Goal: Task Accomplishment & Management: Use online tool/utility

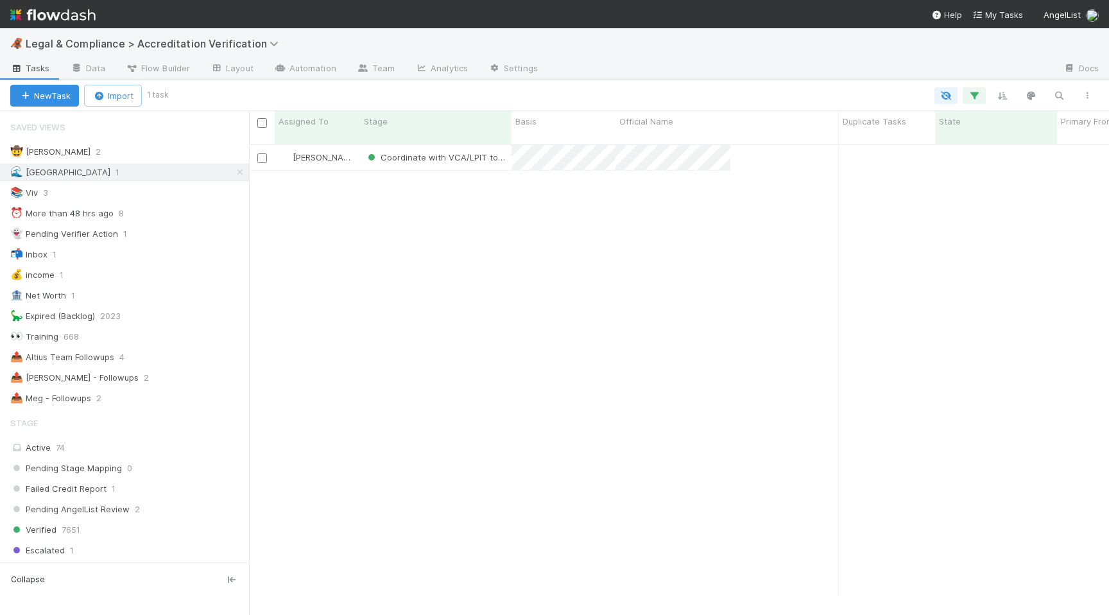
scroll to position [481, 860]
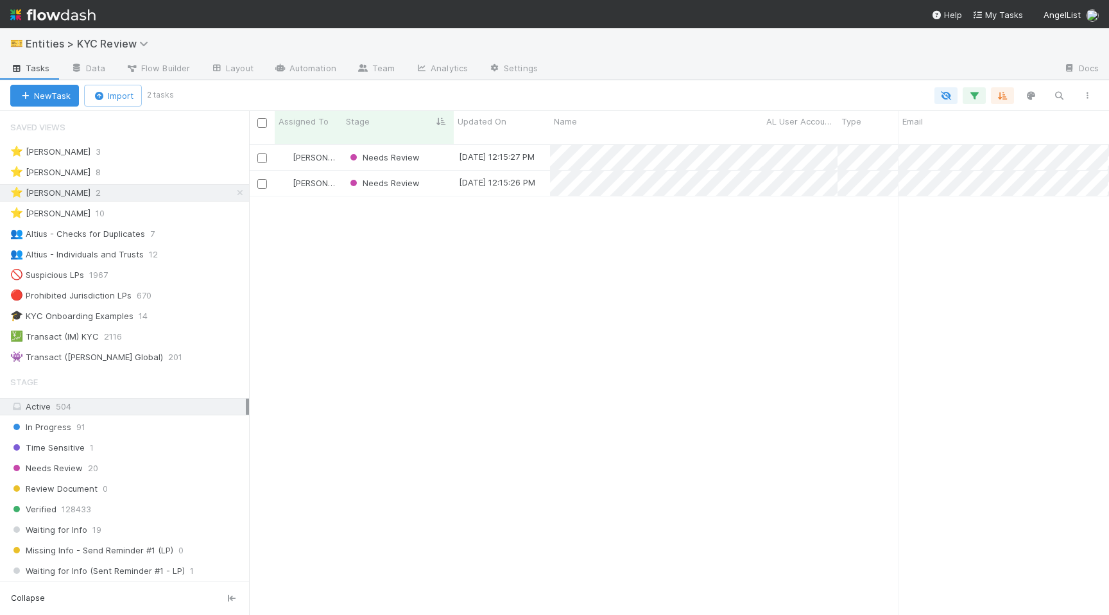
scroll to position [0, 1]
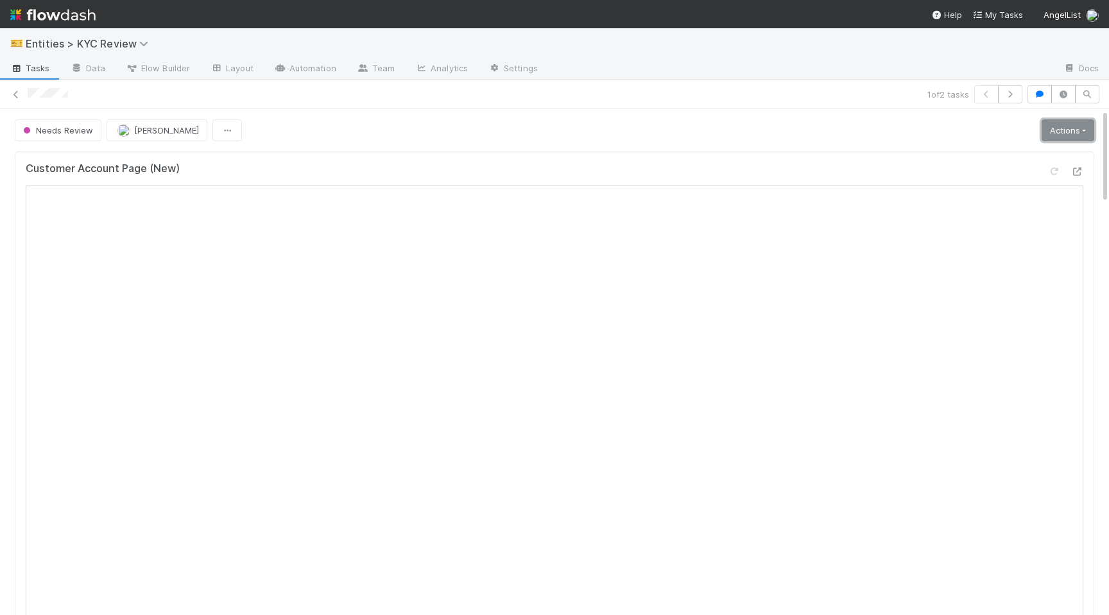
click at [1070, 130] on link "Actions" at bounding box center [1067, 130] width 53 height 22
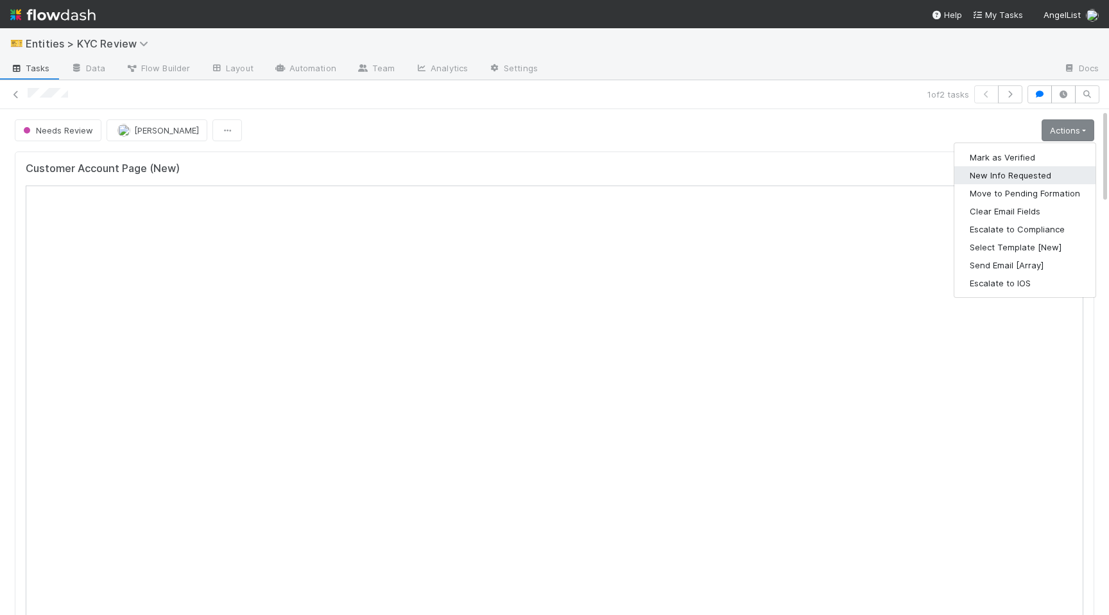
click at [998, 169] on button "New Info Requested" at bounding box center [1024, 175] width 141 height 18
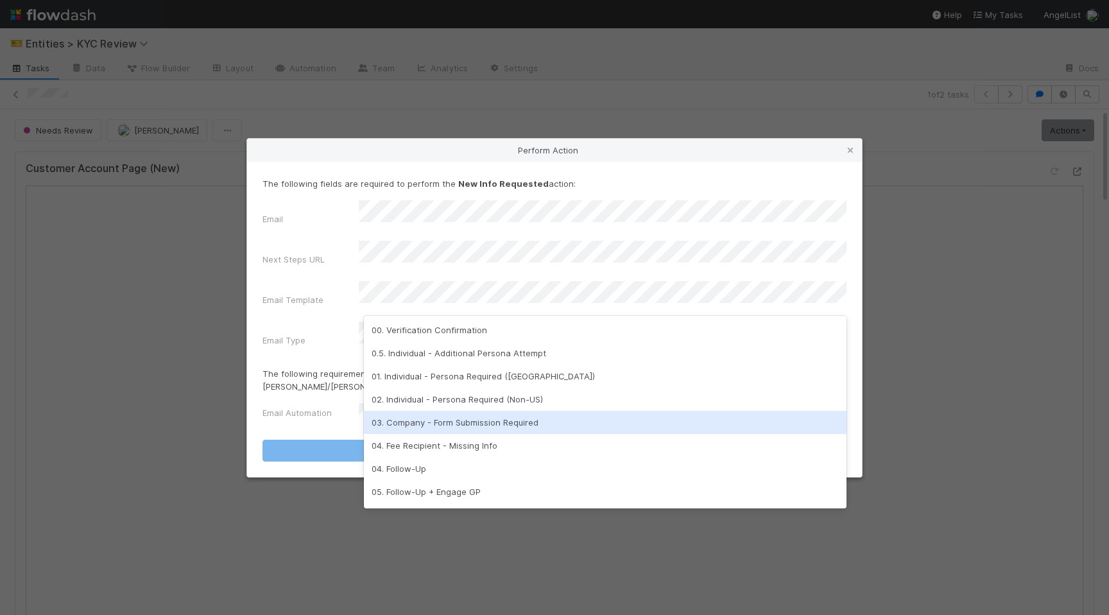
click at [480, 429] on div "03. Company - Form Submission Required" at bounding box center [605, 422] width 482 height 23
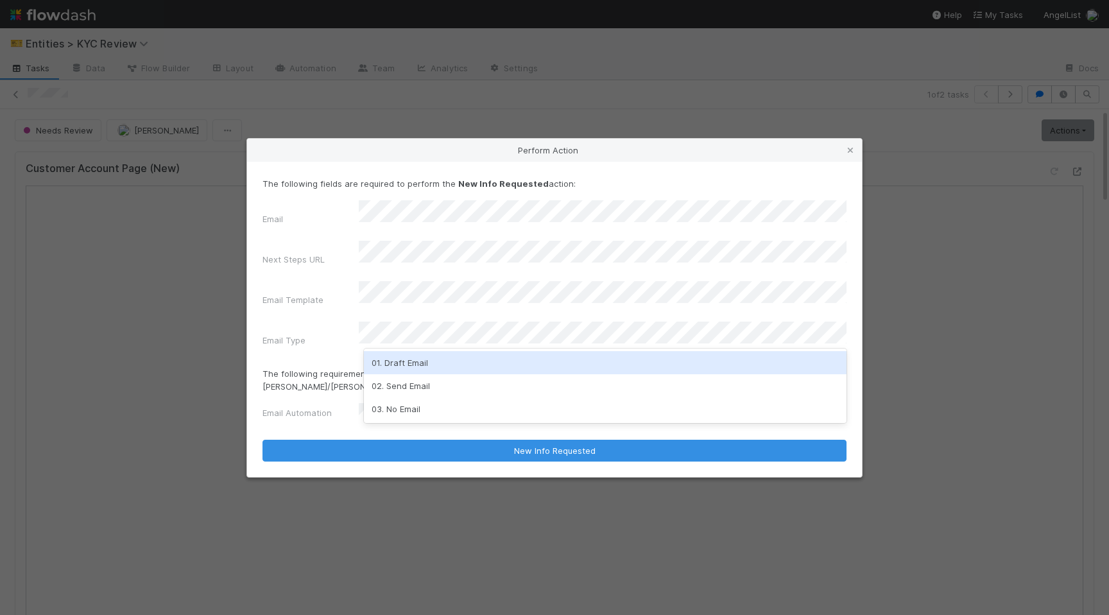
click at [416, 362] on div "01. Draft Email" at bounding box center [605, 362] width 482 height 23
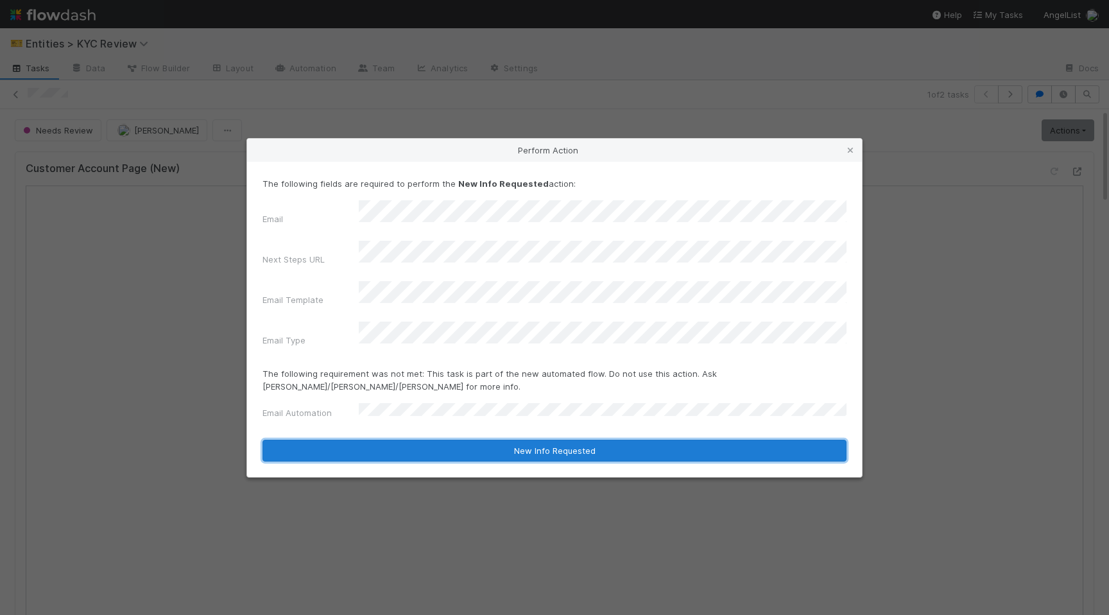
click at [400, 440] on button "New Info Requested" at bounding box center [554, 451] width 584 height 22
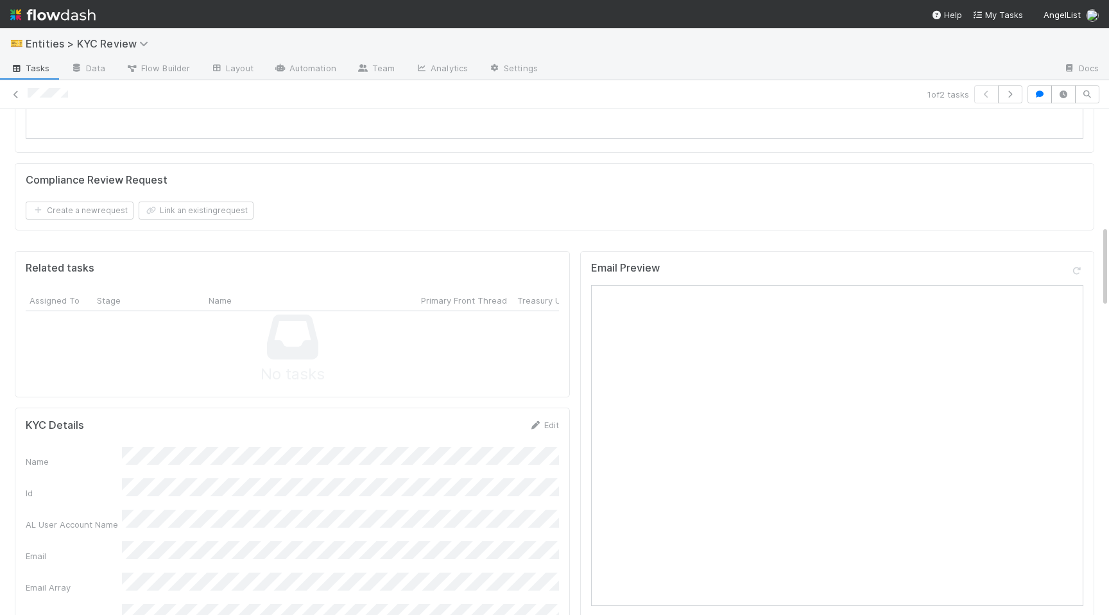
scroll to position [1488, 0]
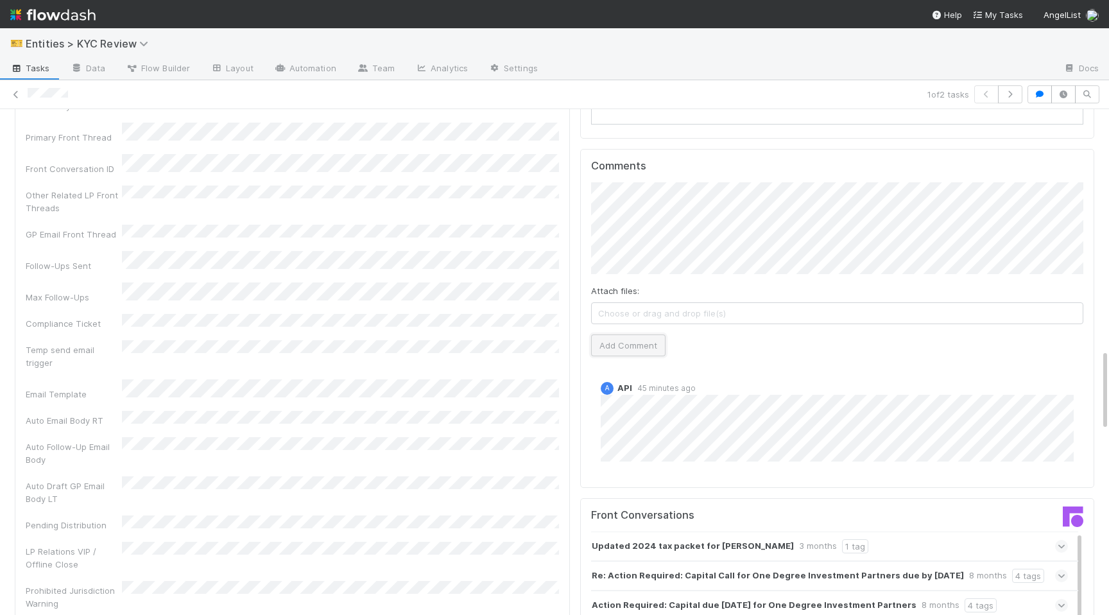
click at [635, 334] on button "Add Comment" at bounding box center [628, 345] width 74 height 22
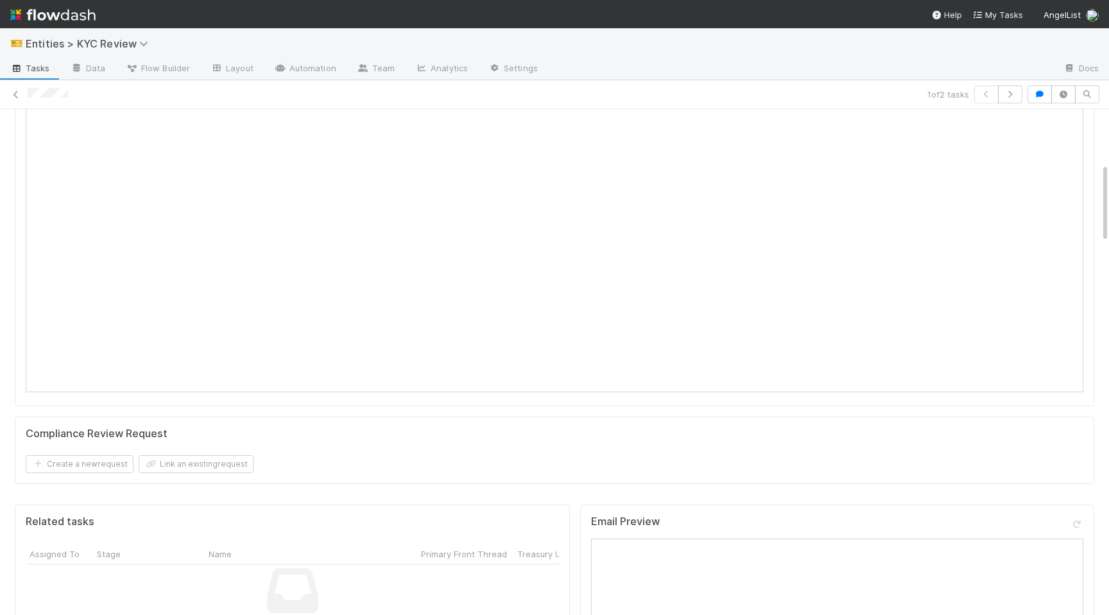
scroll to position [0, 0]
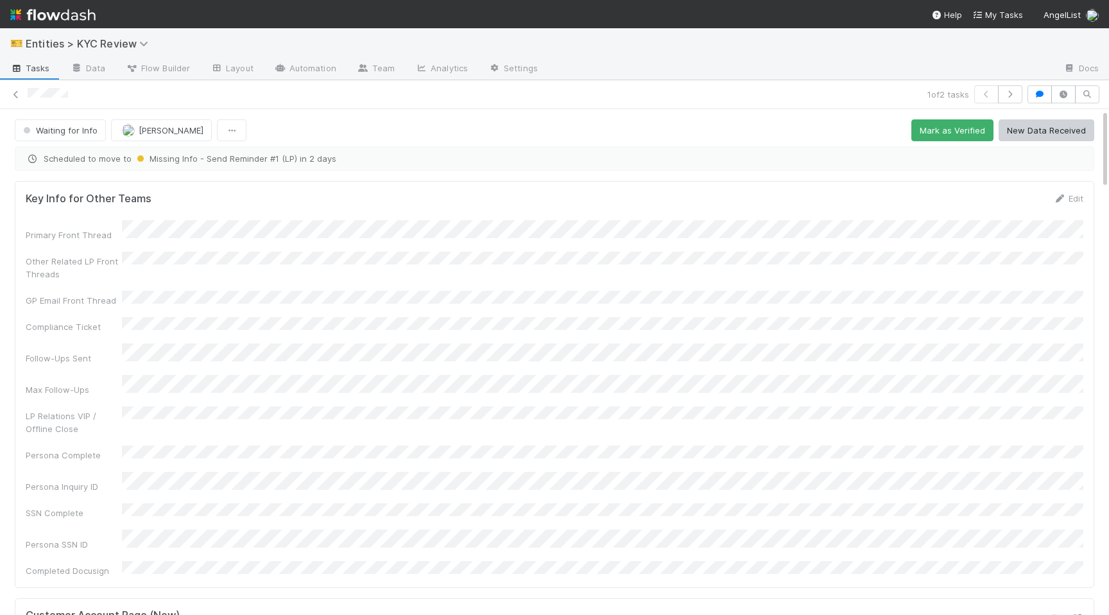
click at [23, 99] on div "1 of 2 tasks" at bounding box center [554, 94] width 1109 height 18
click at [22, 98] on icon at bounding box center [16, 94] width 13 height 8
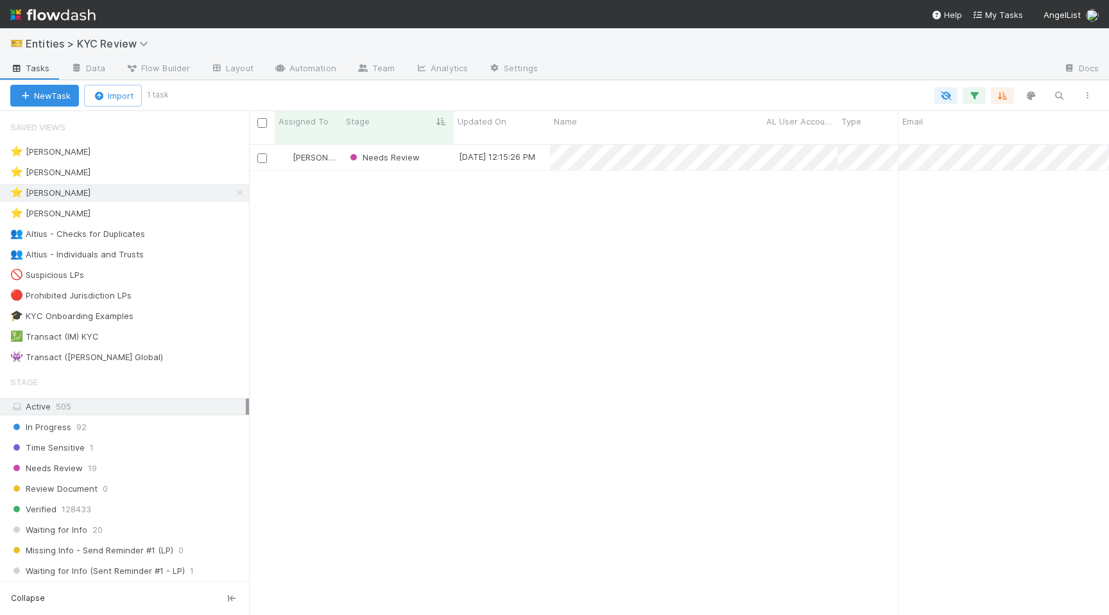
scroll to position [481, 860]
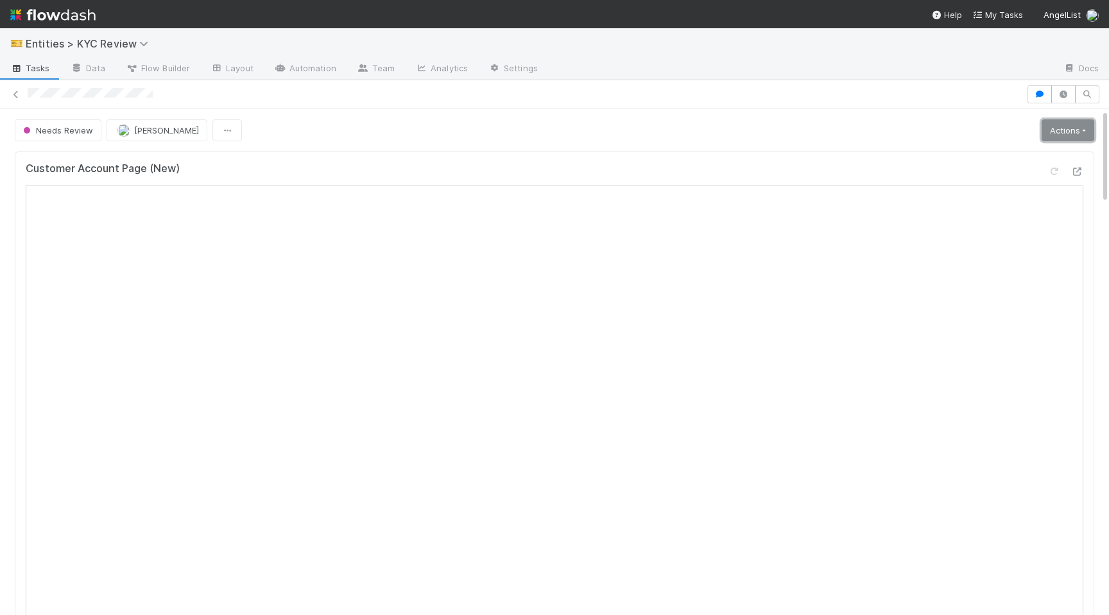
click at [1058, 127] on link "Actions" at bounding box center [1067, 130] width 53 height 22
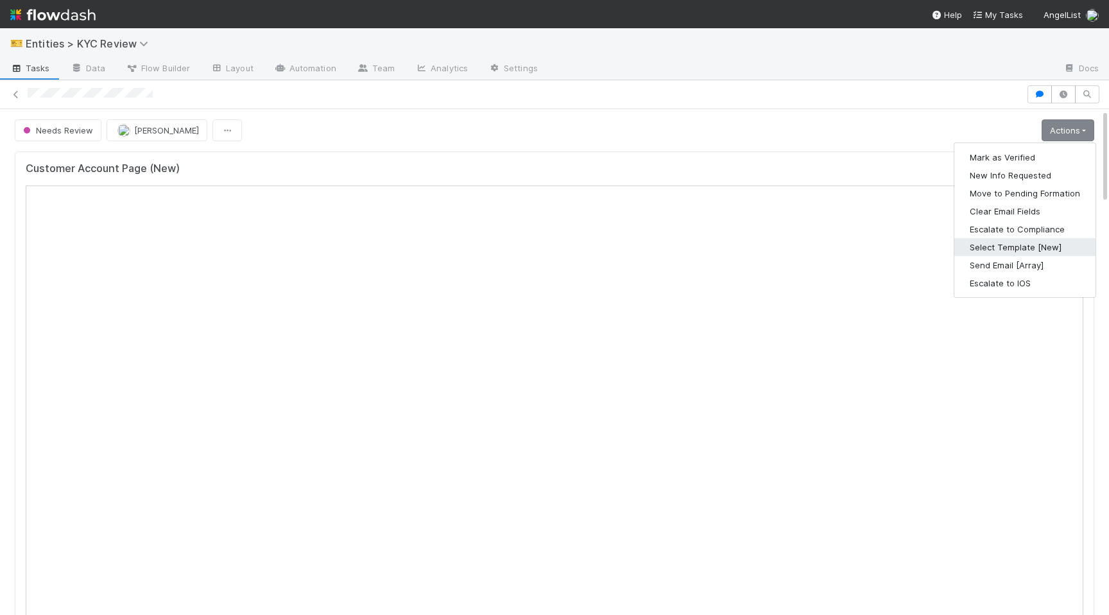
click at [1000, 247] on button "Select Template [New]" at bounding box center [1024, 247] width 141 height 18
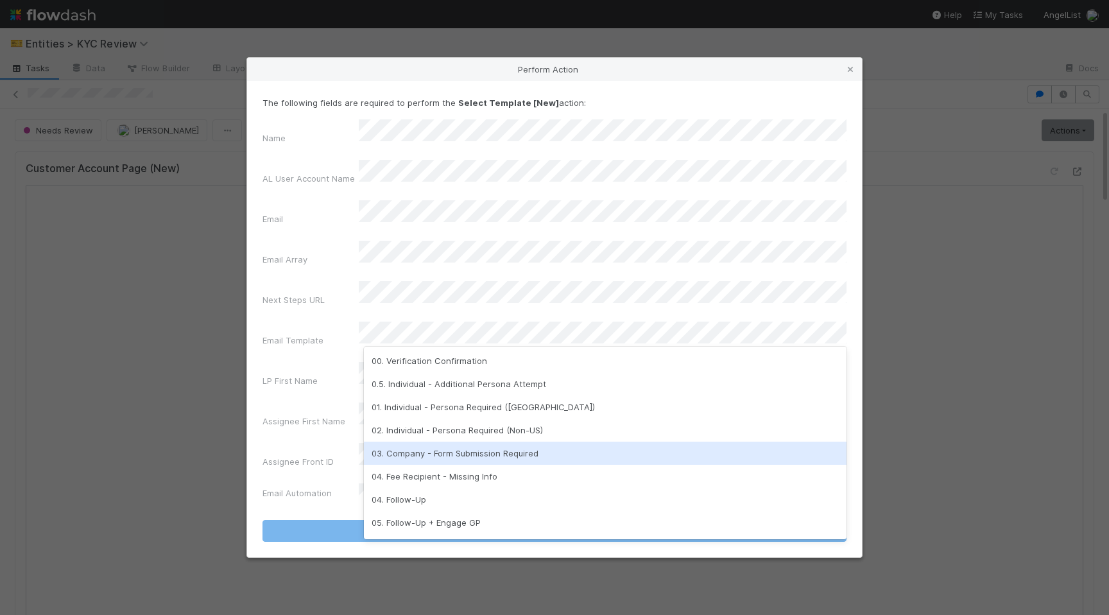
click at [481, 457] on div "03. Company - Form Submission Required" at bounding box center [605, 452] width 482 height 23
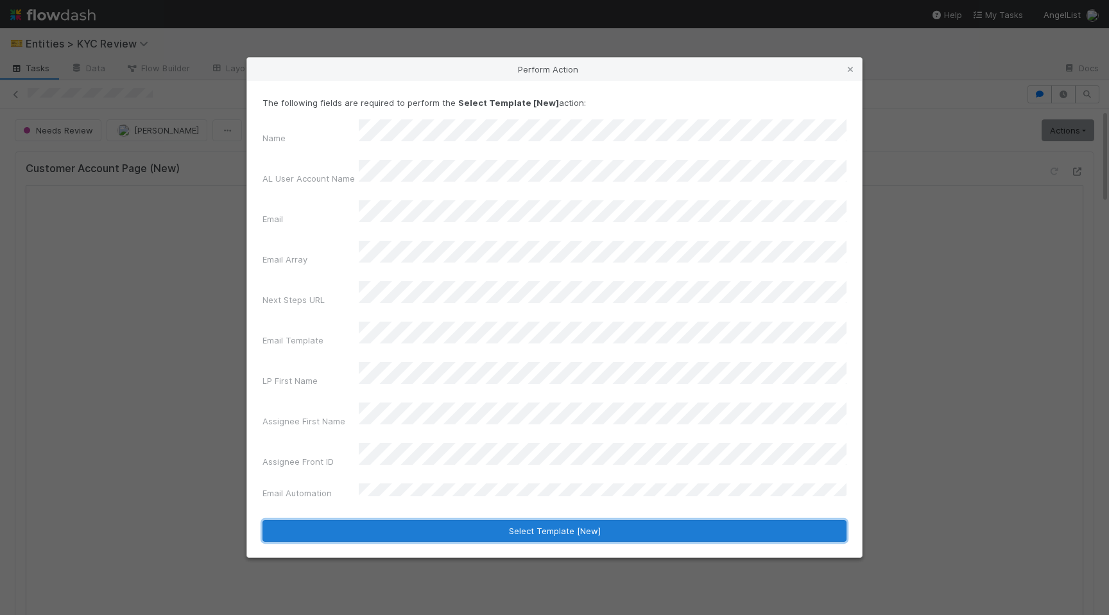
click at [473, 520] on button "Select Template [New]" at bounding box center [554, 531] width 584 height 22
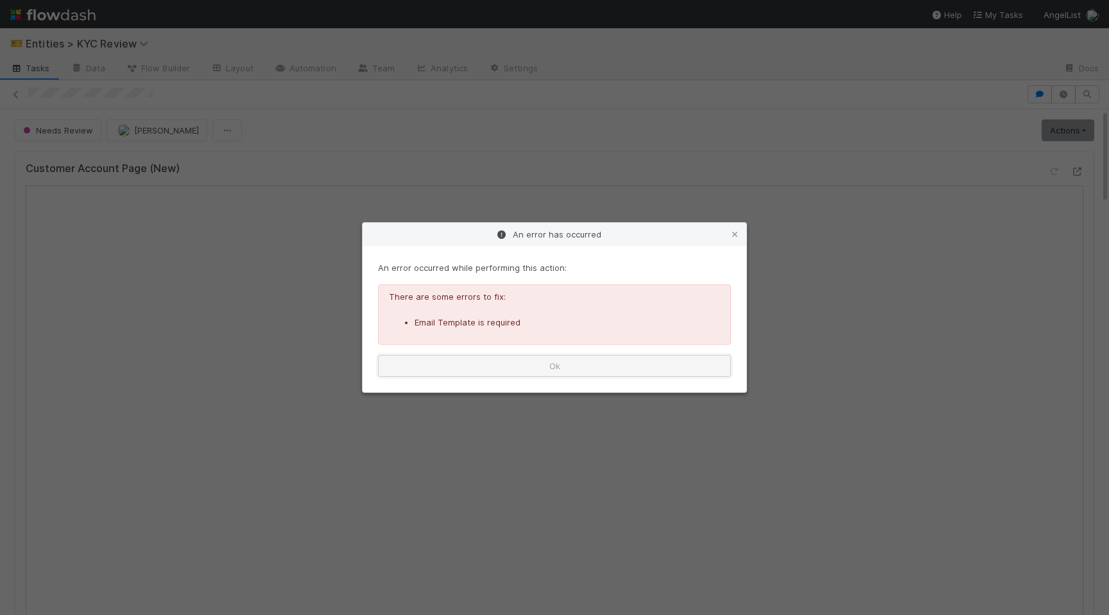
click at [622, 368] on button "Ok" at bounding box center [554, 366] width 353 height 22
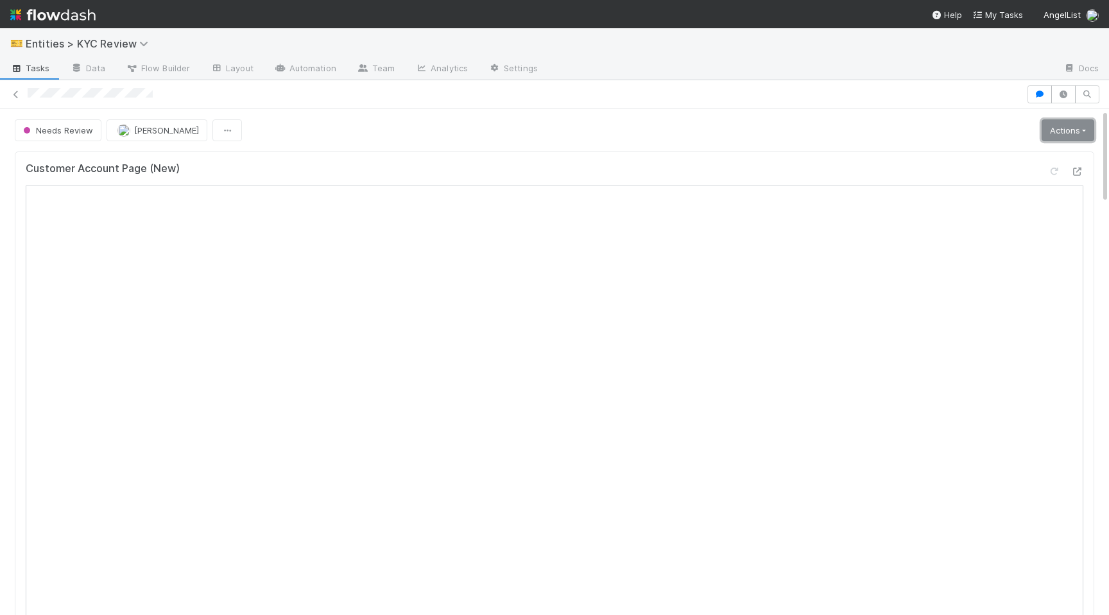
click at [1066, 126] on link "Actions" at bounding box center [1067, 130] width 53 height 22
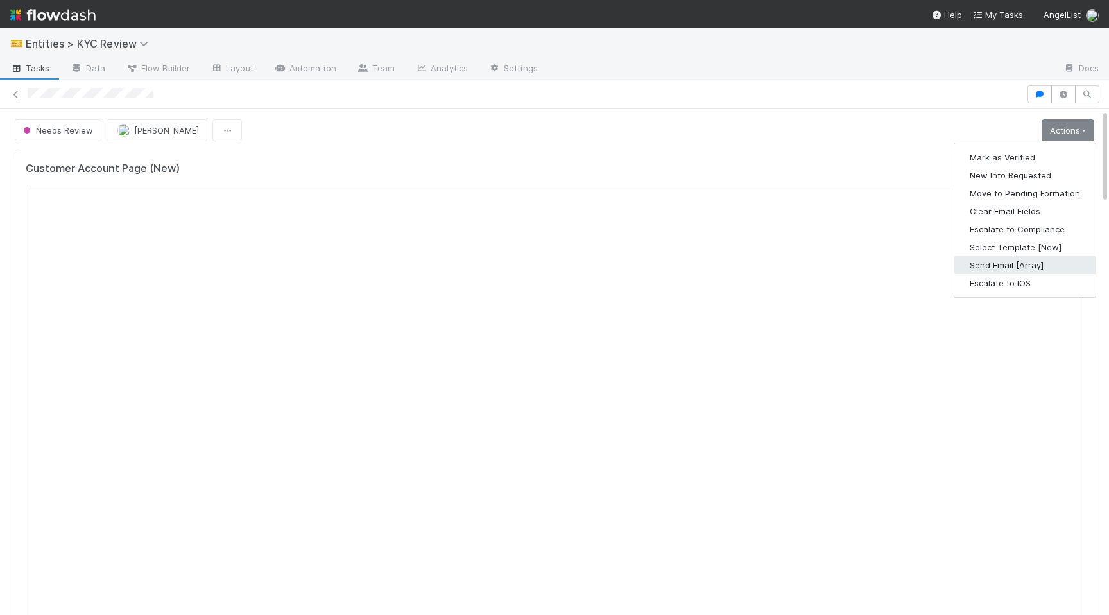
click at [998, 268] on button "Send Email [Array]" at bounding box center [1024, 265] width 141 height 18
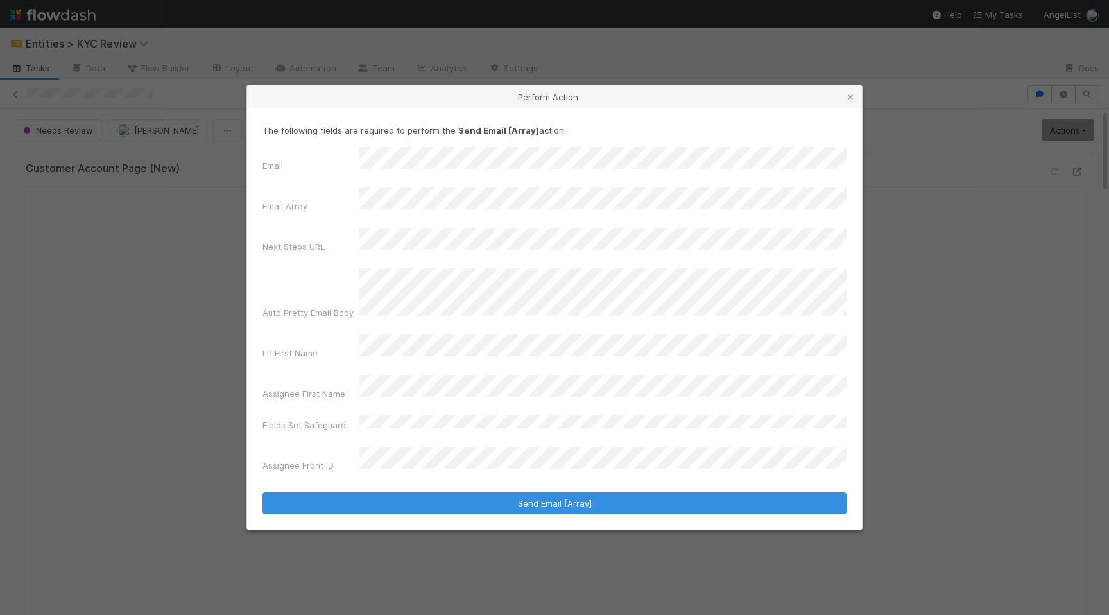
click at [432, 495] on div "The following fields are required to perform the Send Email [Array] action: Ema…" at bounding box center [554, 318] width 615 height 421
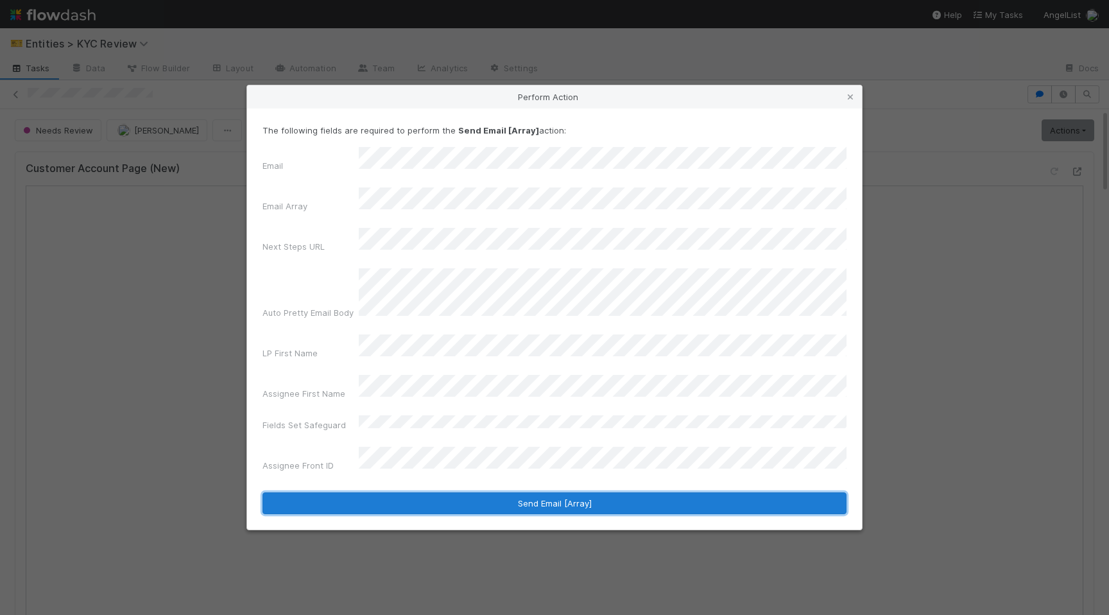
click at [459, 492] on button "Send Email [Array]" at bounding box center [554, 503] width 584 height 22
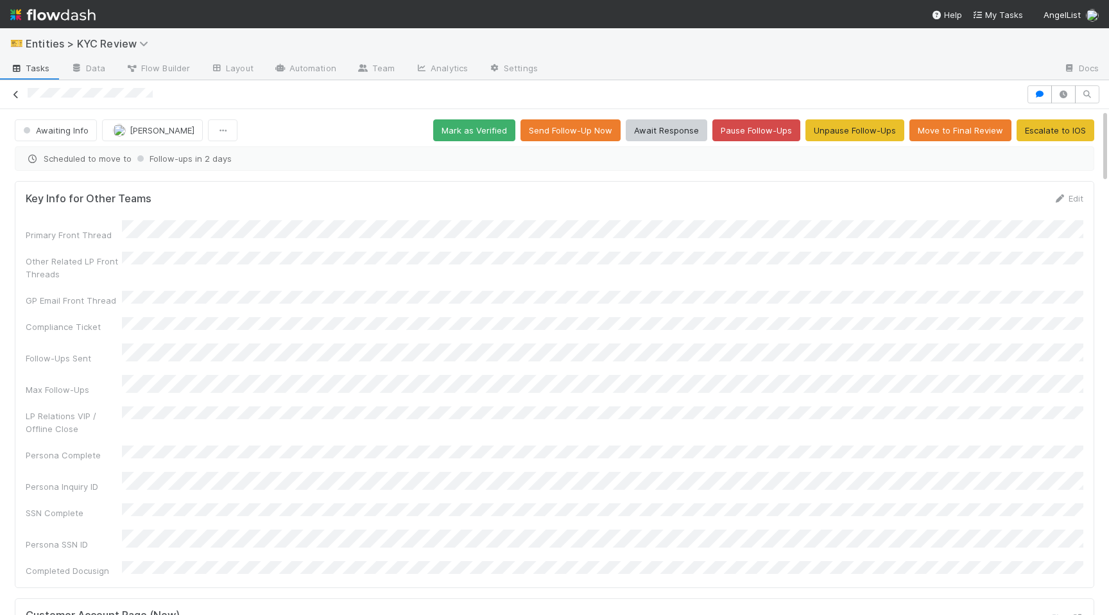
click at [15, 98] on icon at bounding box center [16, 94] width 13 height 8
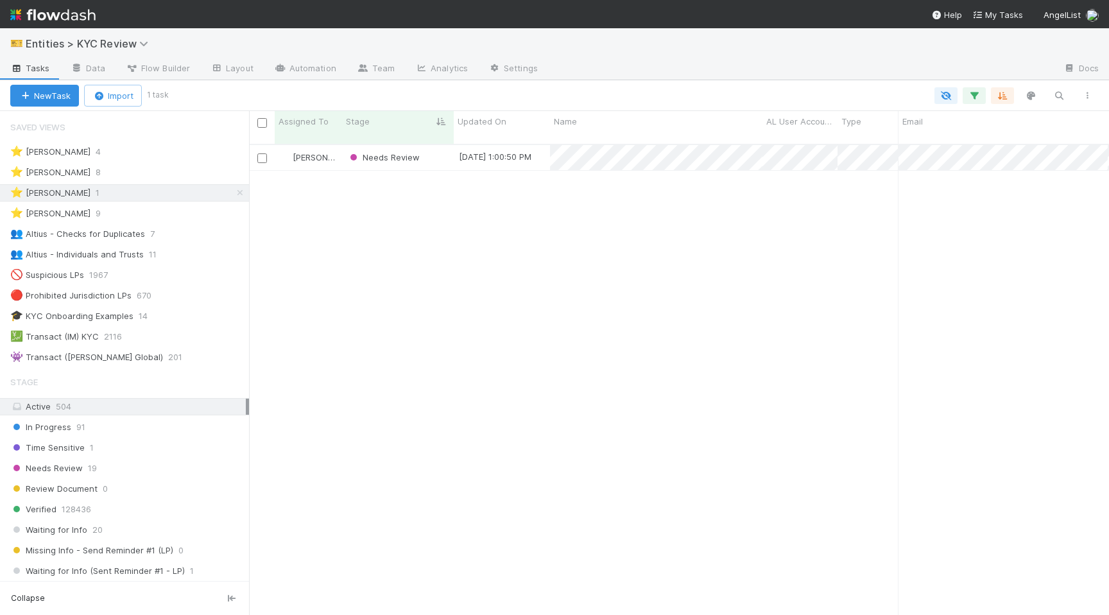
scroll to position [0, 1]
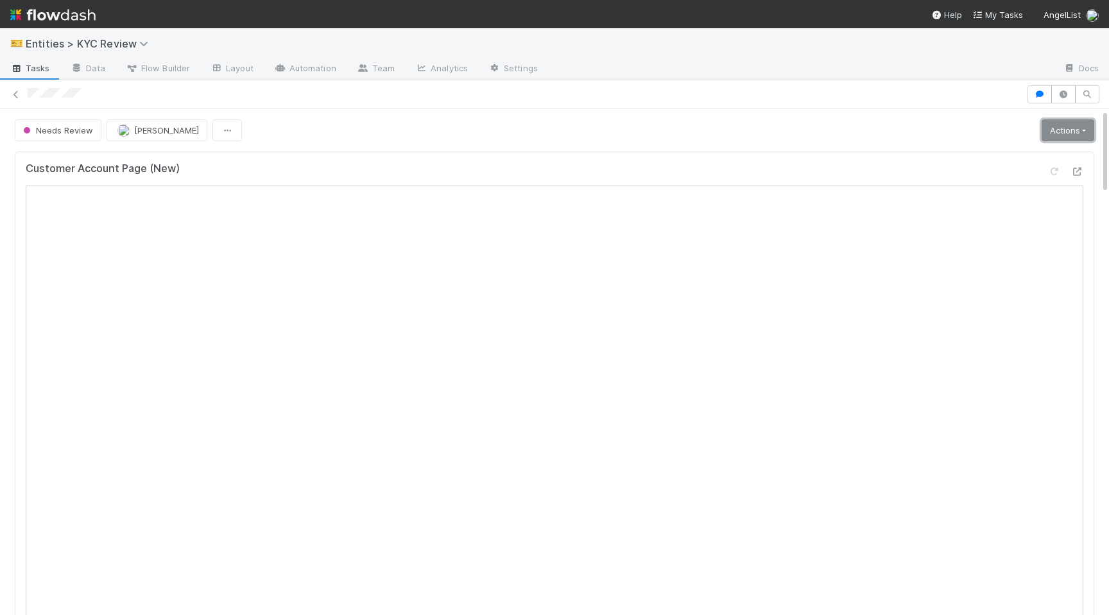
click at [1060, 136] on link "Actions" at bounding box center [1067, 130] width 53 height 22
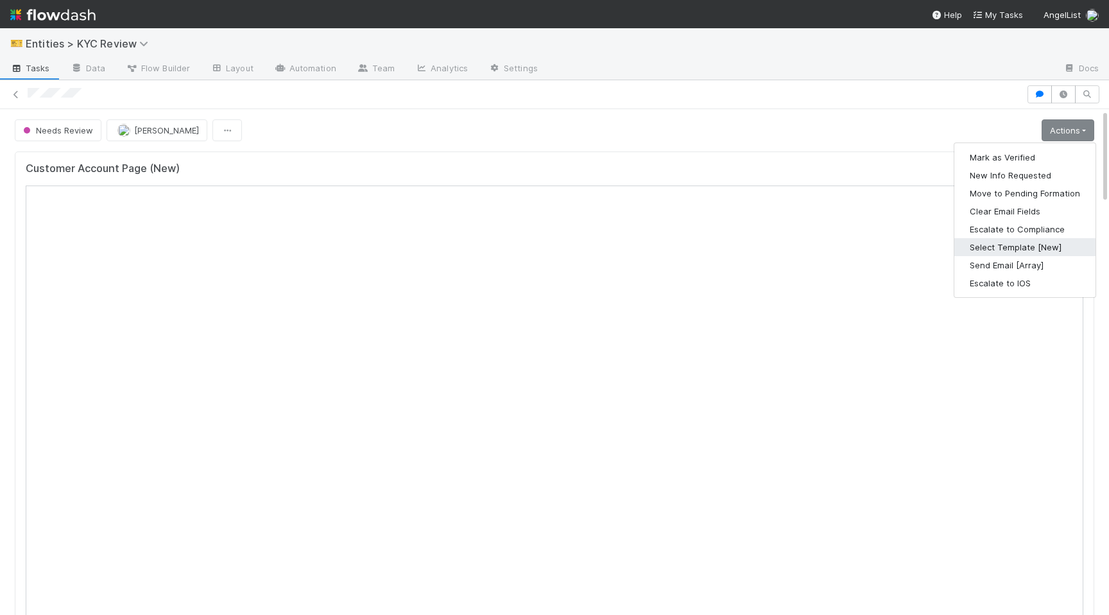
click at [1002, 252] on button "Select Template [New]" at bounding box center [1024, 247] width 141 height 18
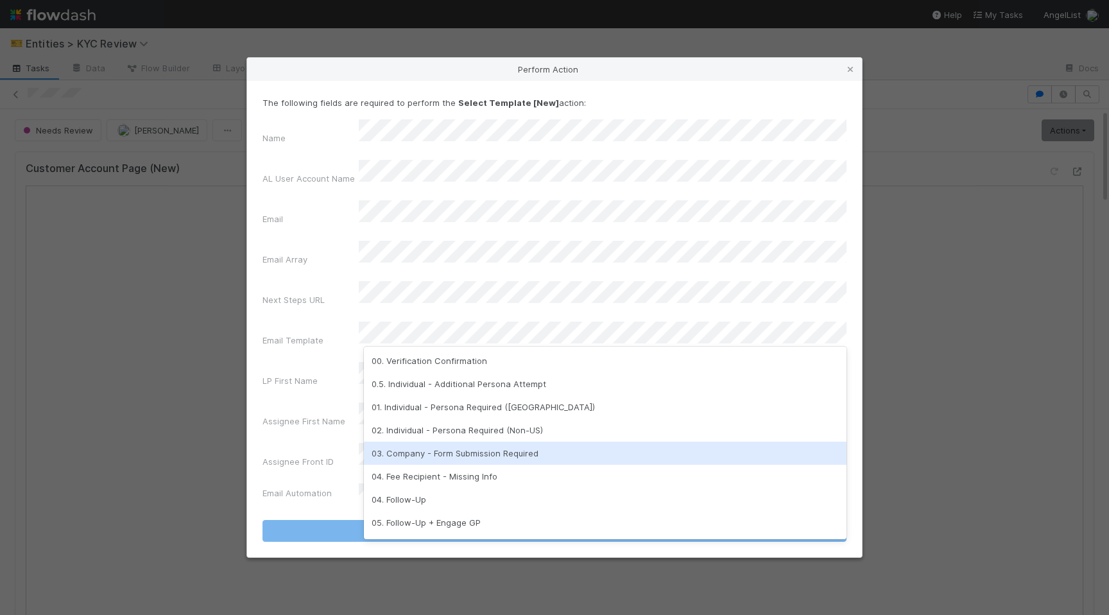
click at [474, 448] on div "03. Company - Form Submission Required" at bounding box center [605, 452] width 482 height 23
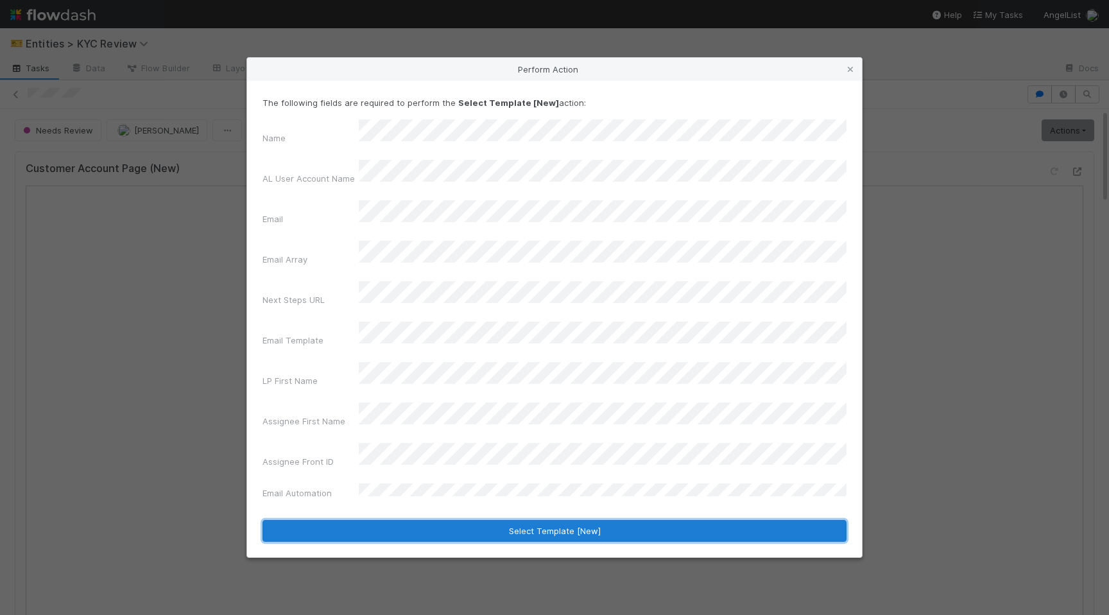
click at [500, 520] on button "Select Template [New]" at bounding box center [554, 531] width 584 height 22
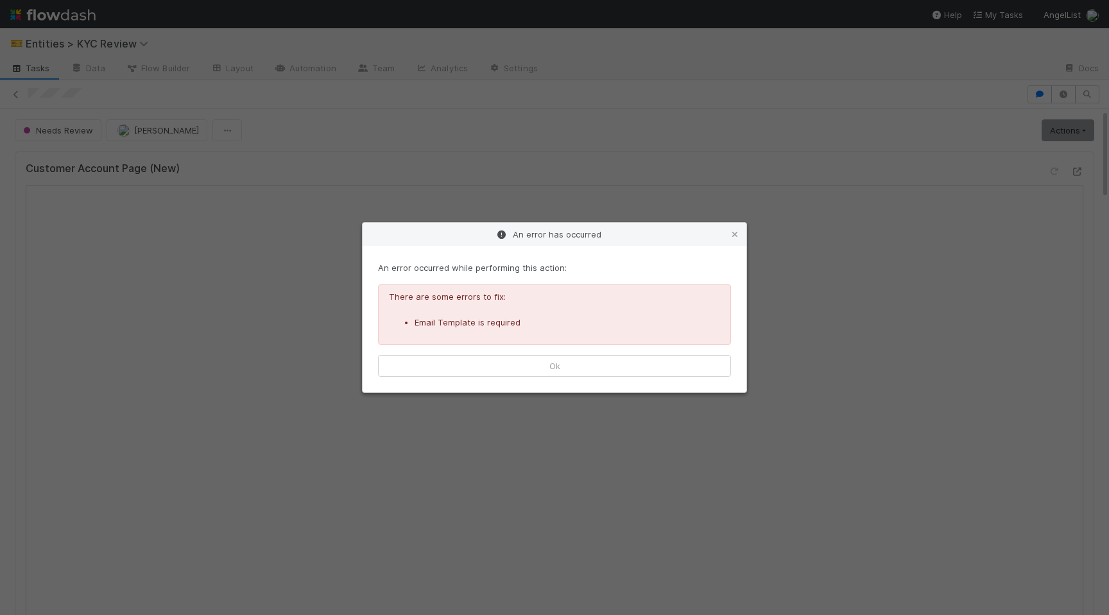
click at [629, 382] on div "An error occurred while performing this action: There are some errors to fix: E…" at bounding box center [555, 319] width 384 height 146
click at [649, 370] on button "Ok" at bounding box center [554, 366] width 353 height 22
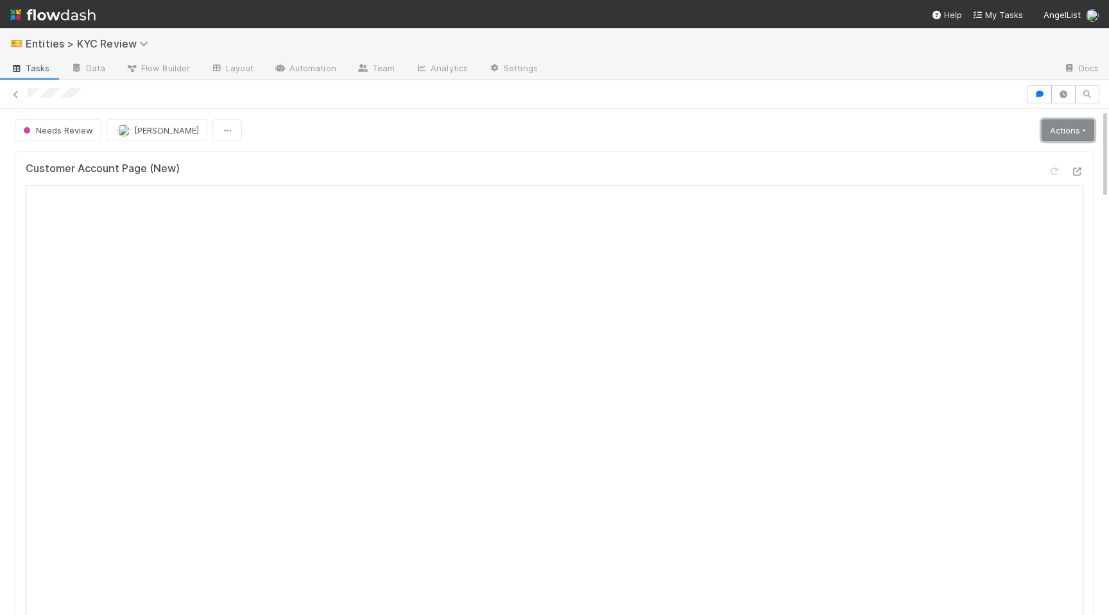
click at [1056, 139] on link "Actions" at bounding box center [1067, 130] width 53 height 22
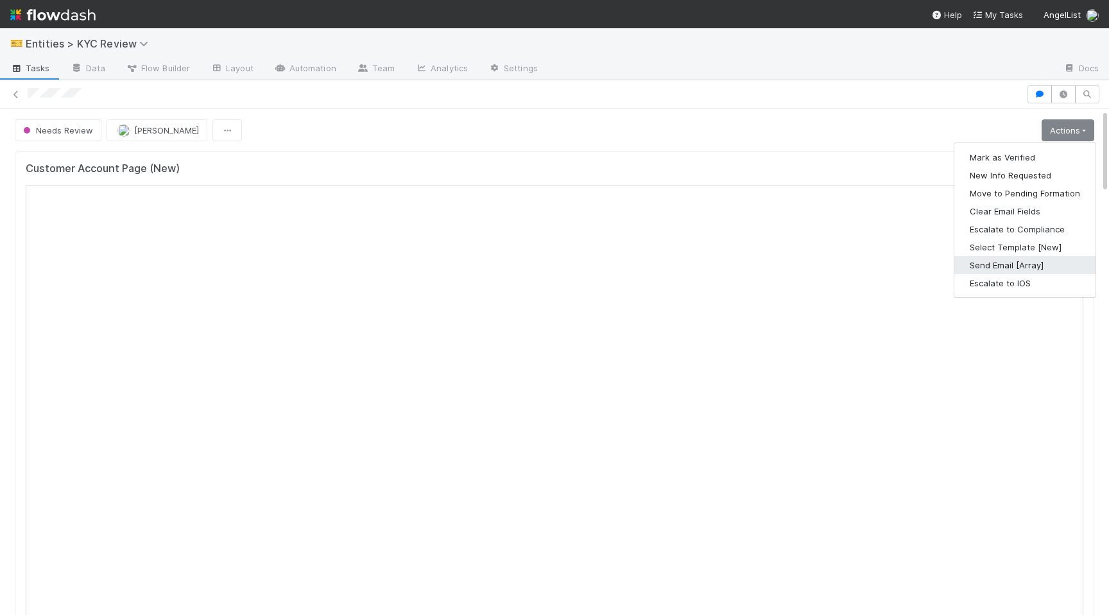
click at [996, 269] on button "Send Email [Array]" at bounding box center [1024, 265] width 141 height 18
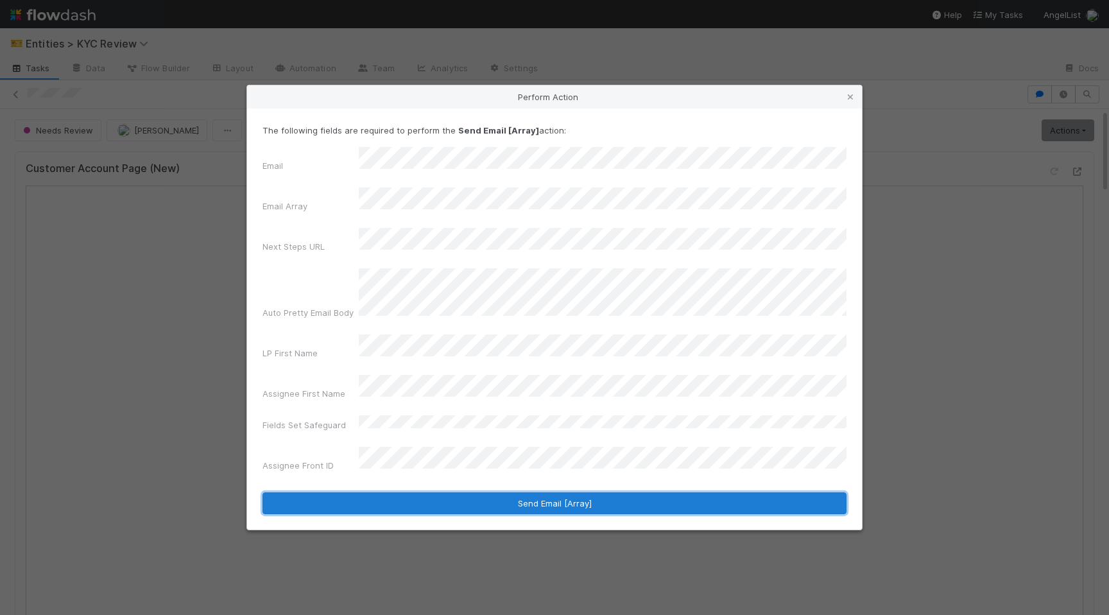
click at [516, 492] on button "Send Email [Array]" at bounding box center [554, 503] width 584 height 22
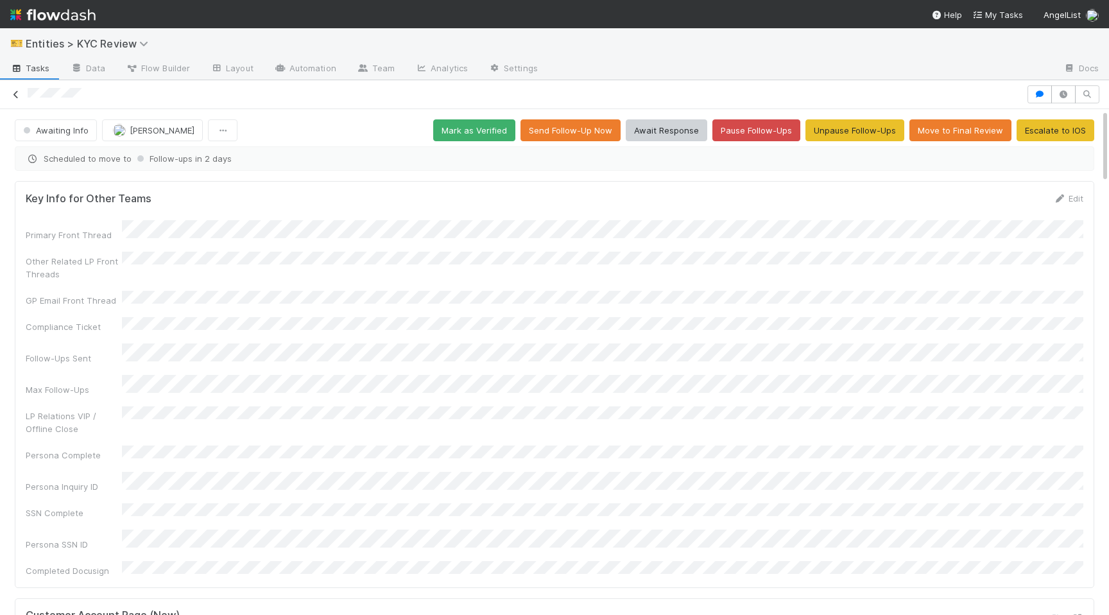
click at [15, 89] on link at bounding box center [16, 94] width 13 height 13
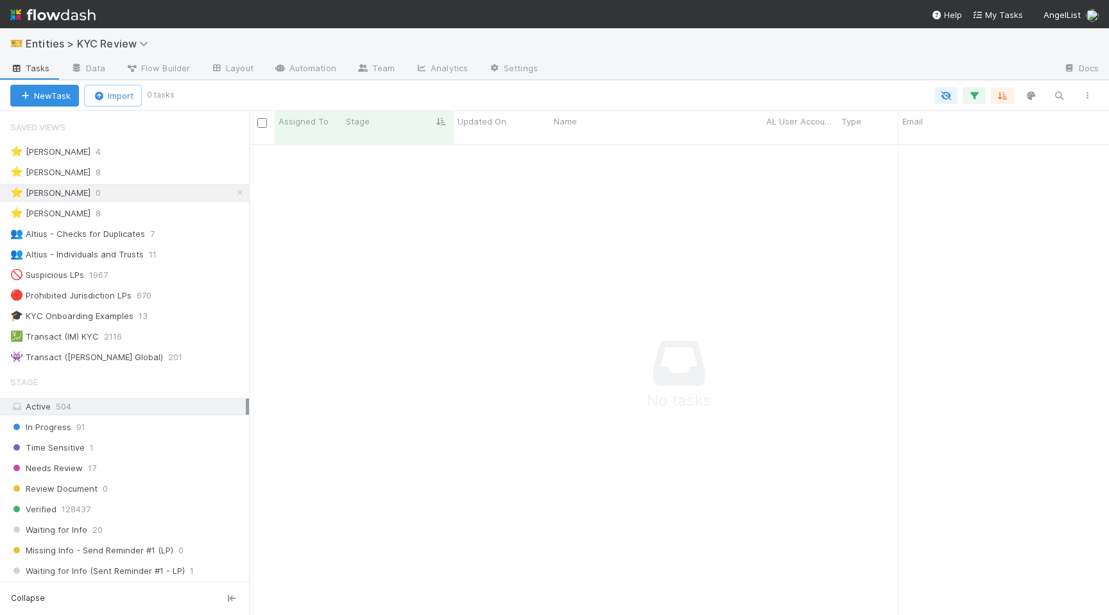
scroll to position [481, 860]
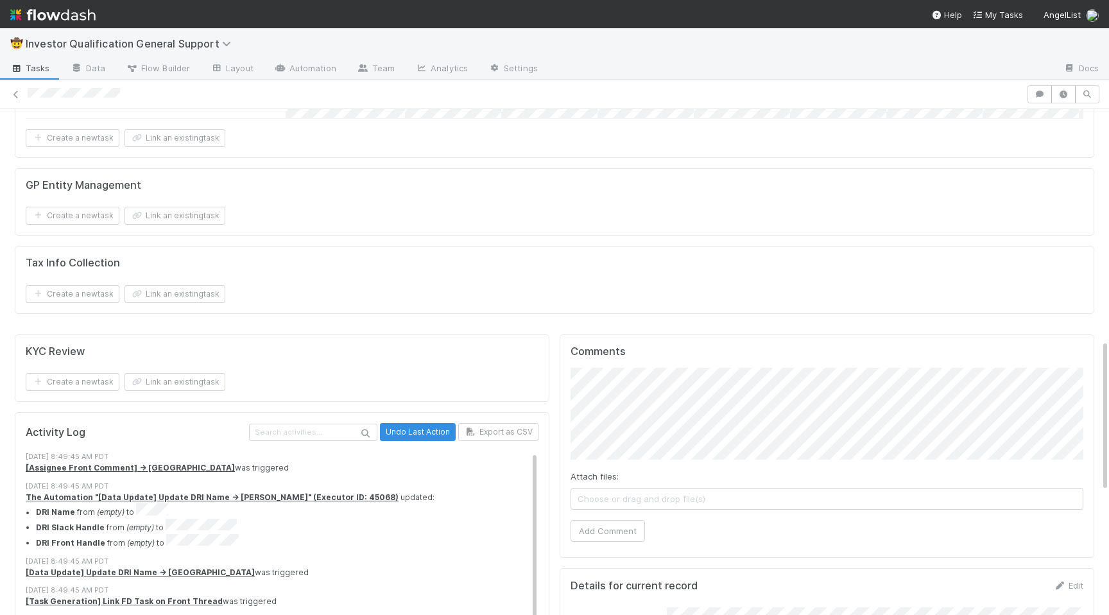
scroll to position [975, 0]
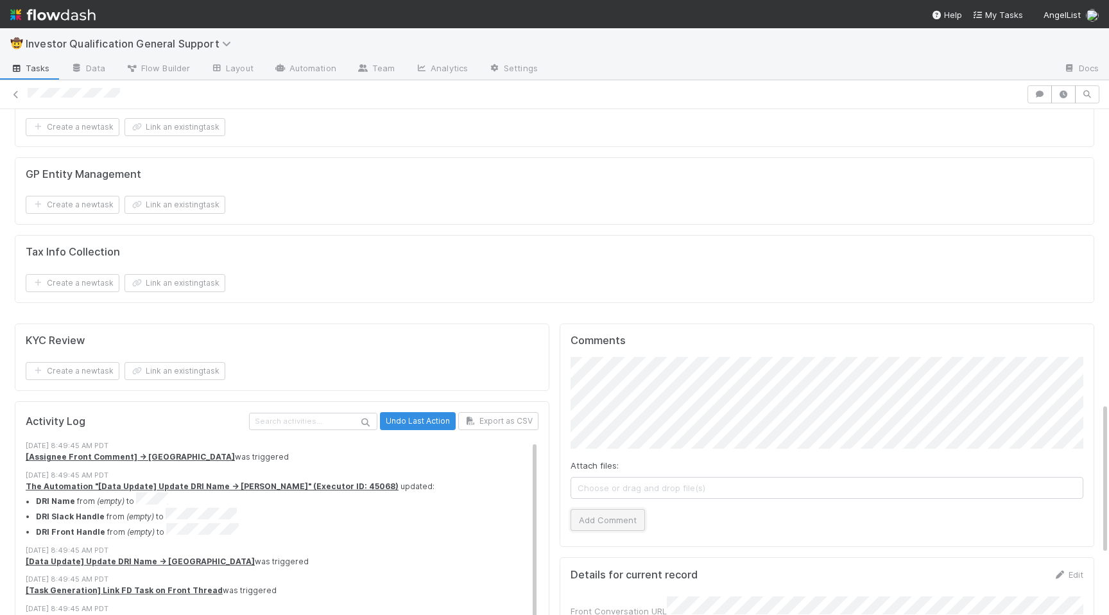
click at [619, 509] on button "Add Comment" at bounding box center [607, 520] width 74 height 22
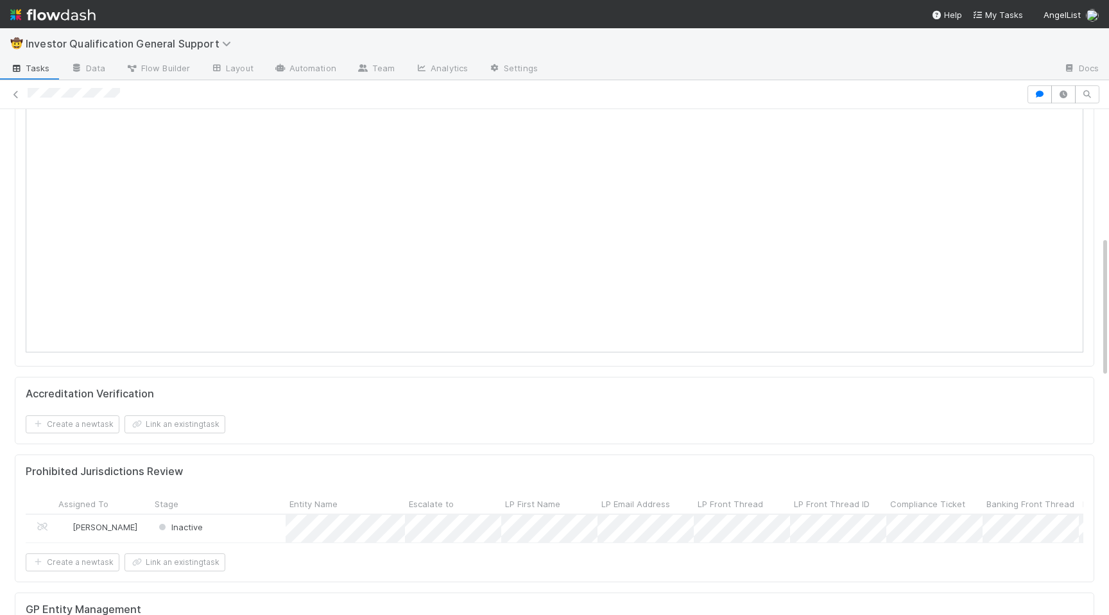
scroll to position [0, 0]
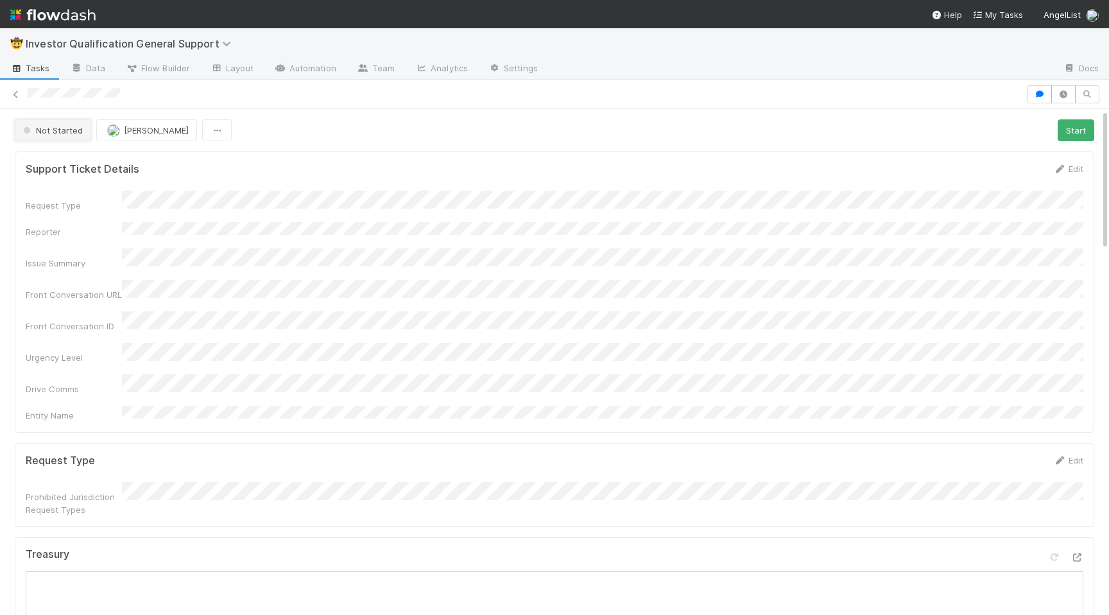
click at [33, 132] on span "Not Started" at bounding box center [52, 130] width 62 height 10
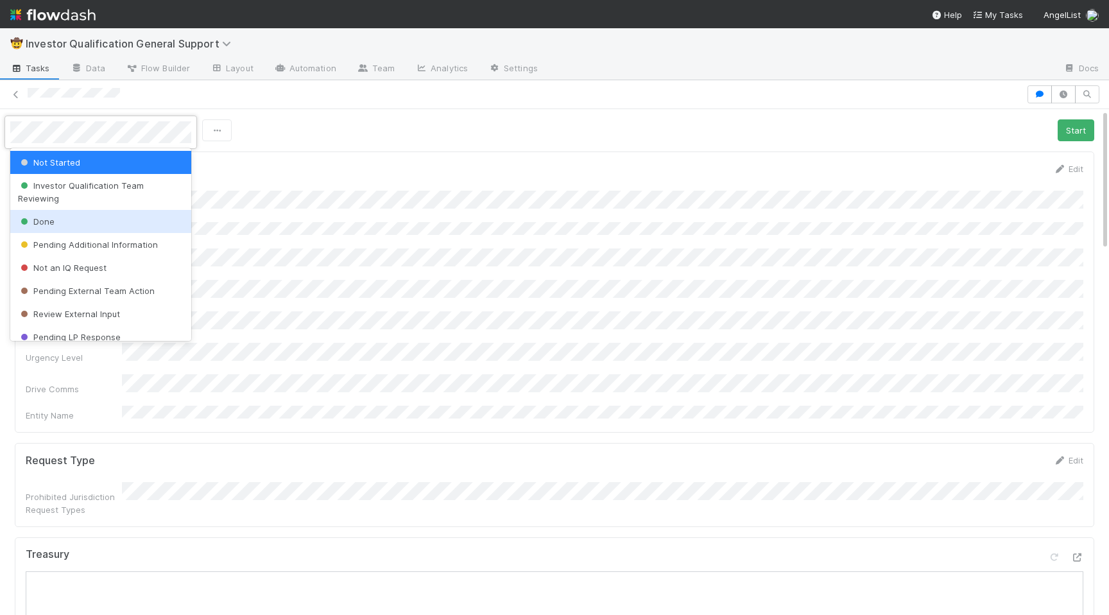
click at [47, 216] on span "Done" at bounding box center [36, 221] width 37 height 10
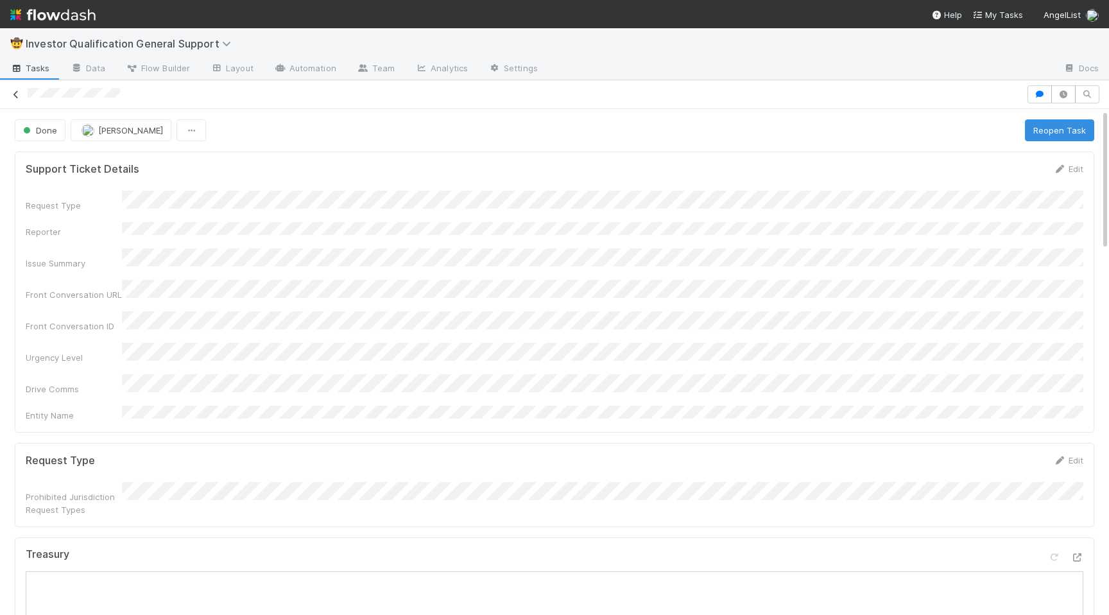
click at [14, 95] on icon at bounding box center [16, 94] width 13 height 8
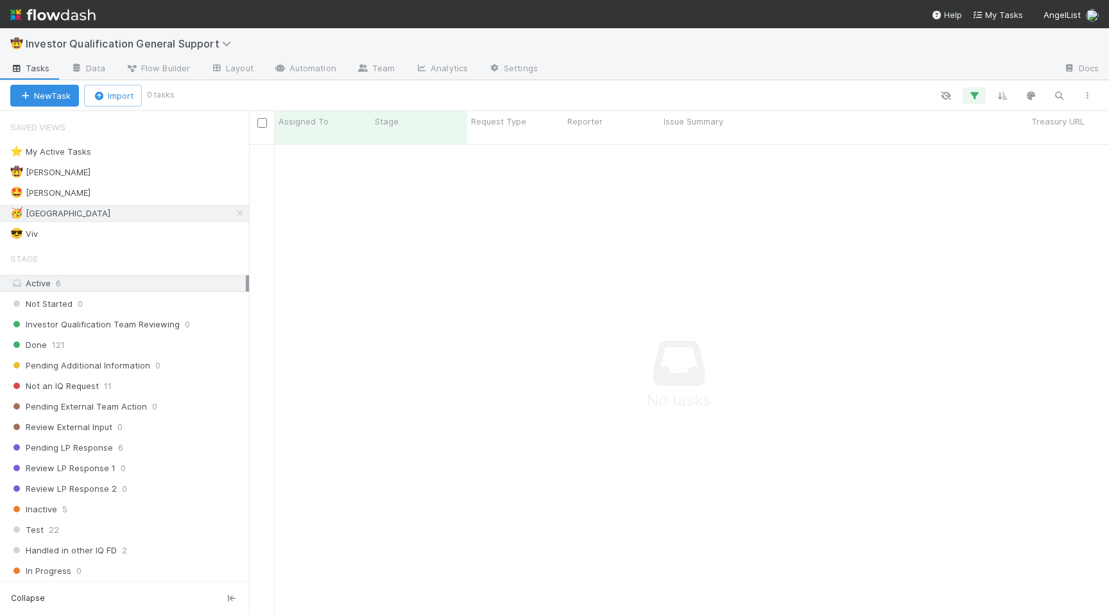
scroll to position [481, 860]
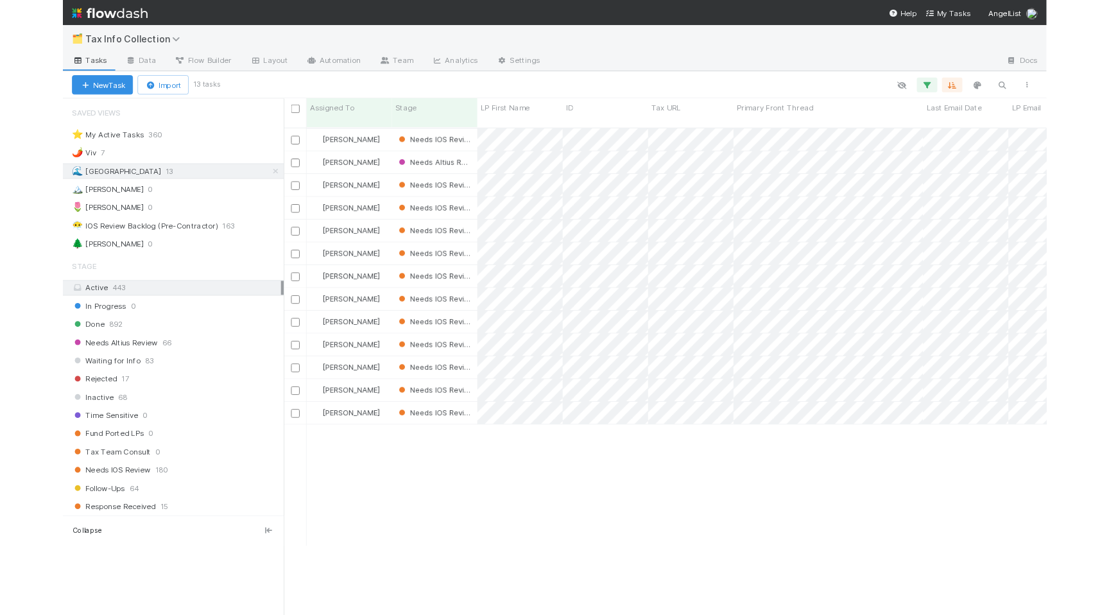
scroll to position [481, 860]
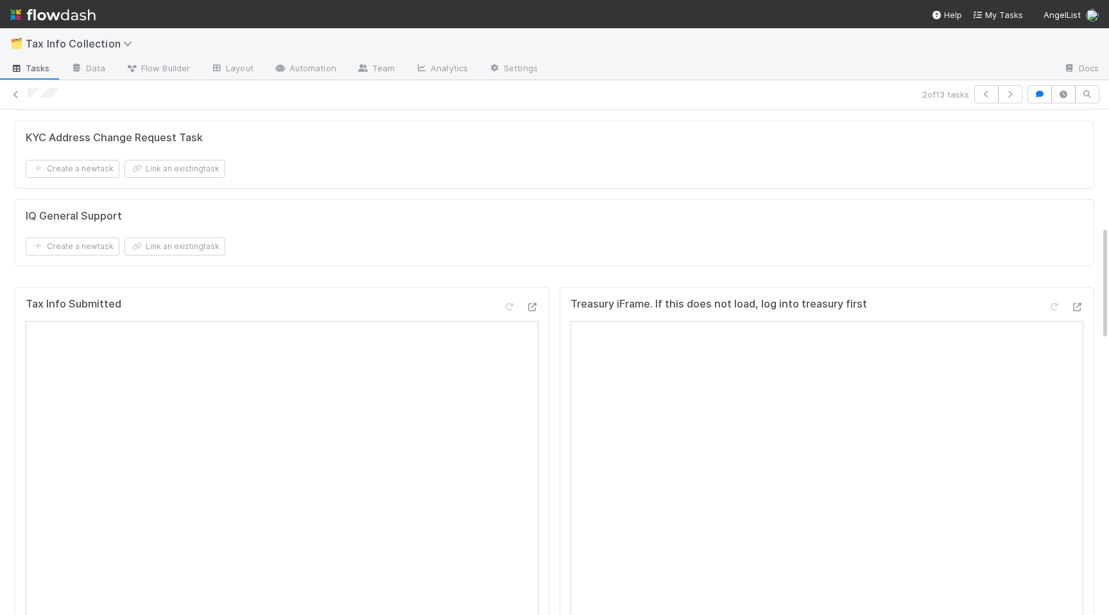
scroll to position [712, 0]
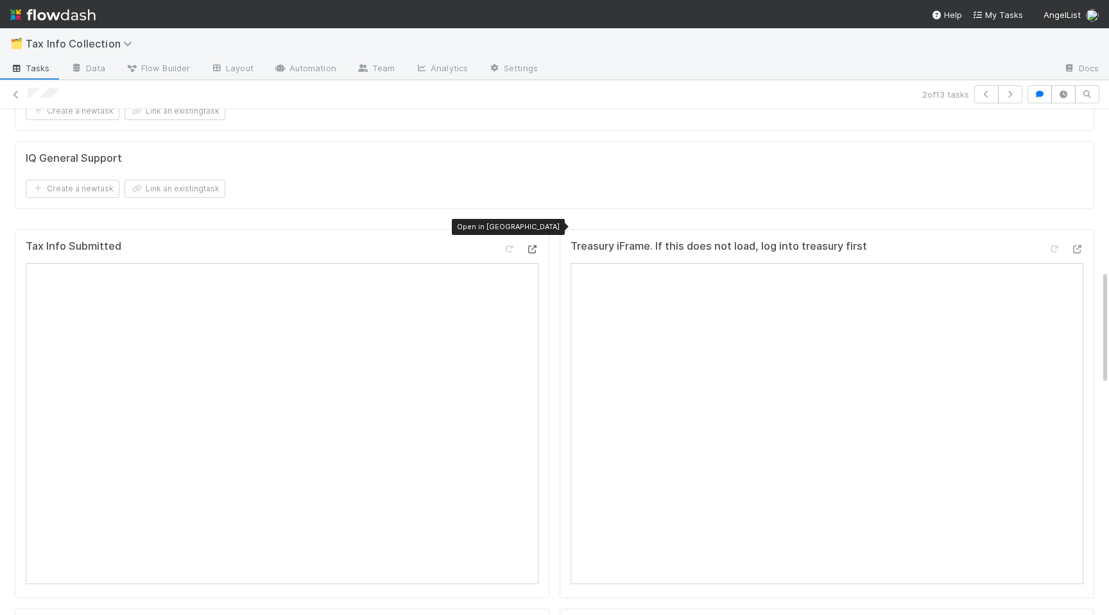
click at [535, 245] on icon at bounding box center [531, 249] width 13 height 8
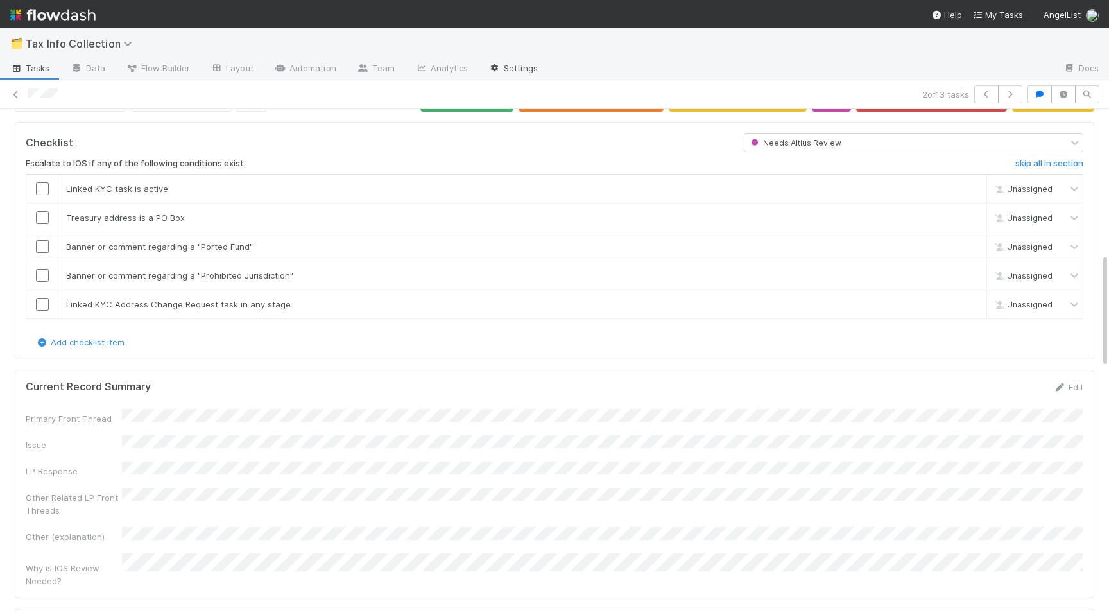
scroll to position [0, 0]
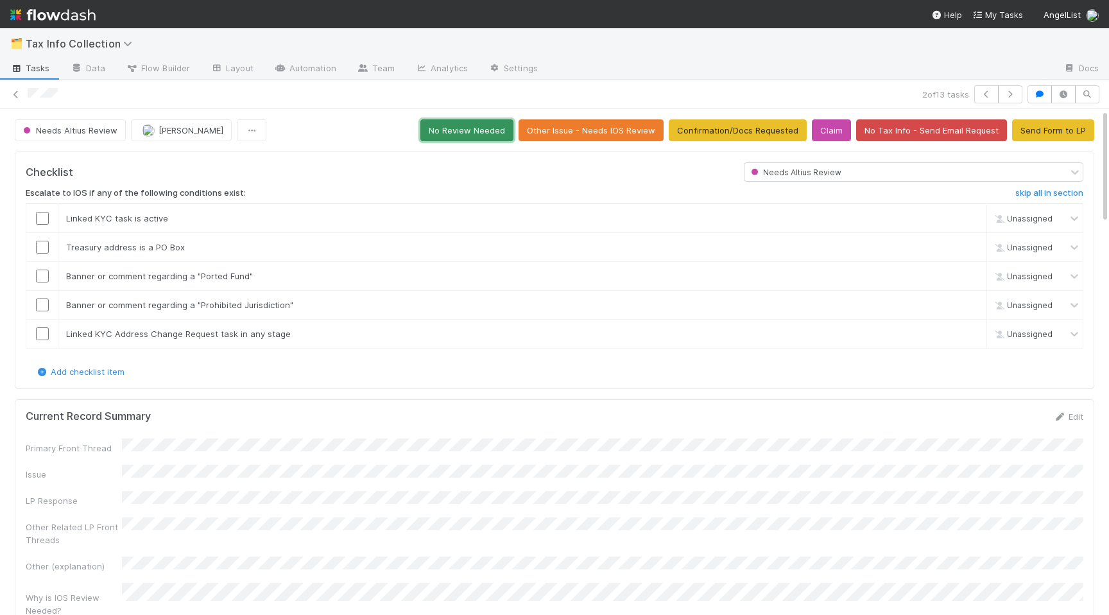
click at [475, 135] on button "No Review Needed" at bounding box center [466, 130] width 93 height 22
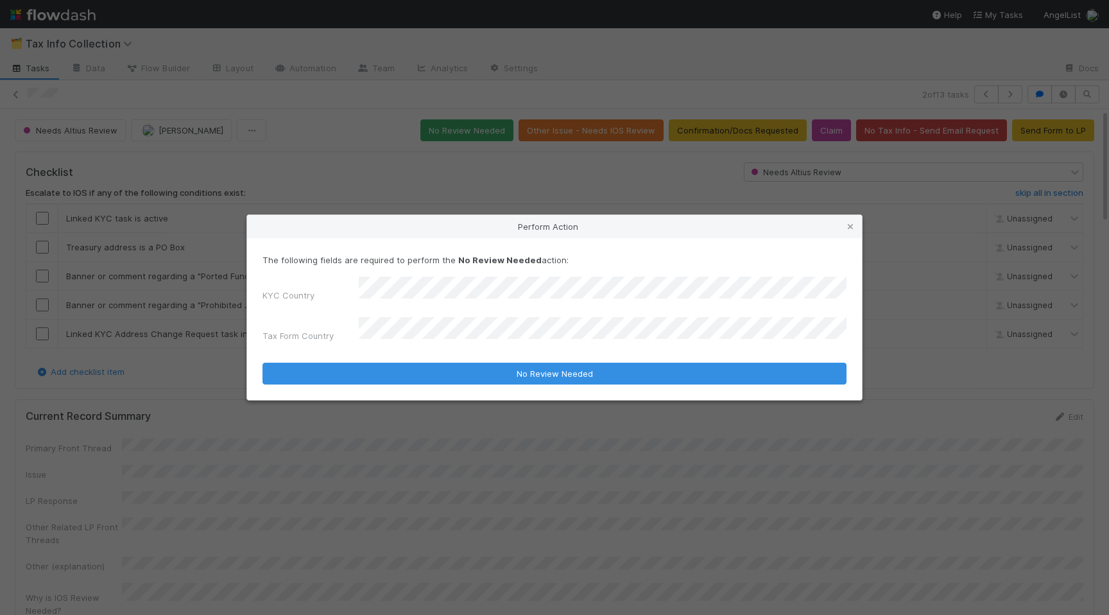
click at [262, 363] on button "No Review Needed" at bounding box center [554, 374] width 584 height 22
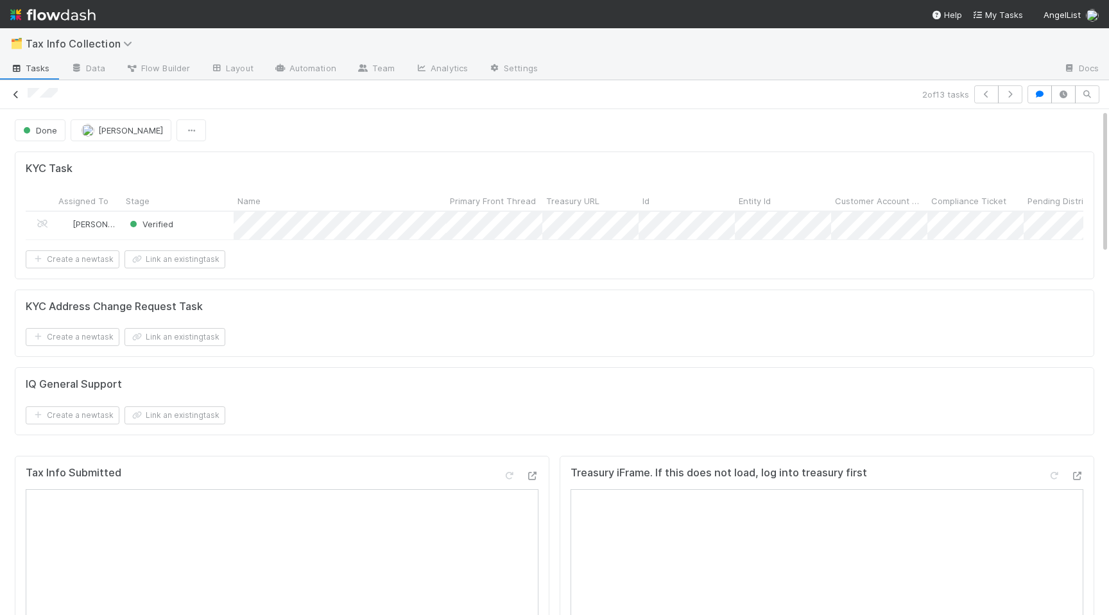
click at [21, 99] on link at bounding box center [16, 94] width 13 height 13
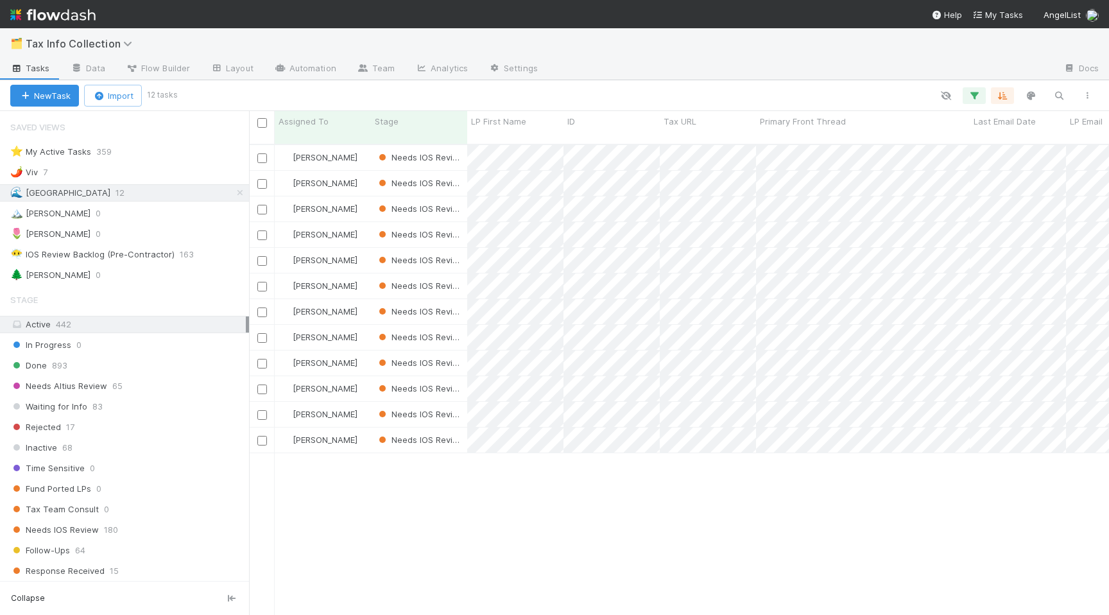
scroll to position [0, 1]
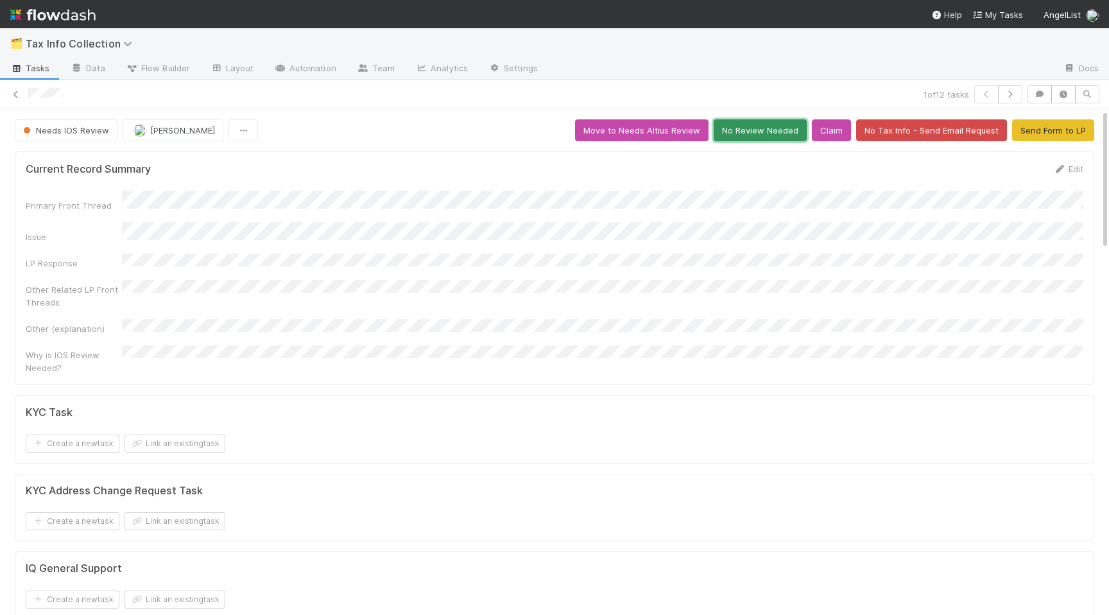
click at [769, 135] on button "No Review Needed" at bounding box center [759, 130] width 93 height 22
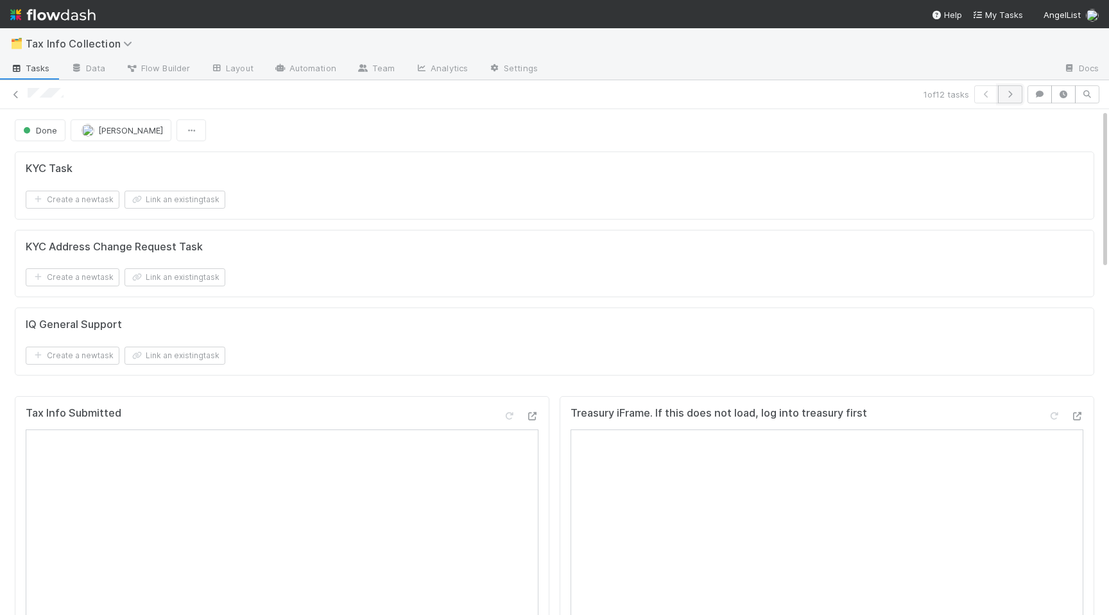
click at [1009, 90] on icon "button" at bounding box center [1009, 94] width 13 height 8
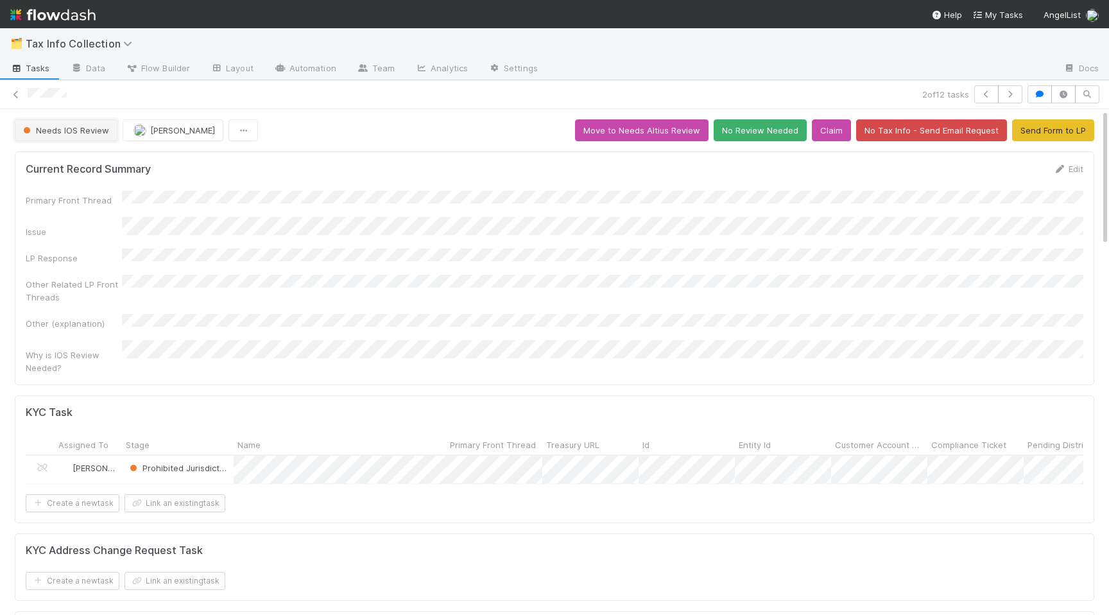
click at [51, 132] on span "Needs IOS Review" at bounding box center [65, 130] width 89 height 10
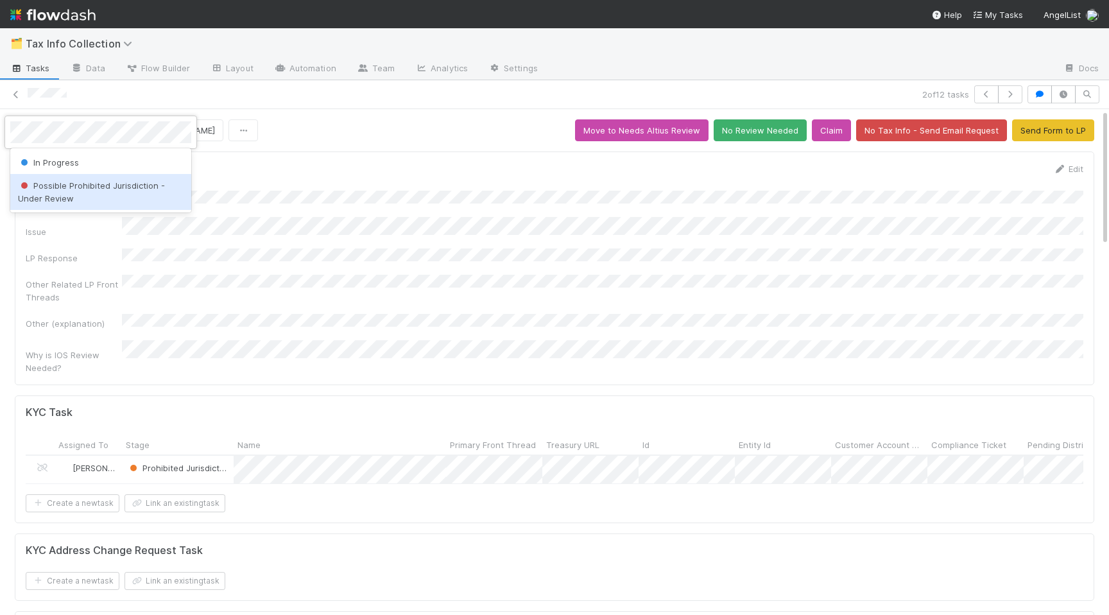
click at [83, 196] on div "Possible Prohibited Jurisdiction - Under Review" at bounding box center [100, 192] width 181 height 36
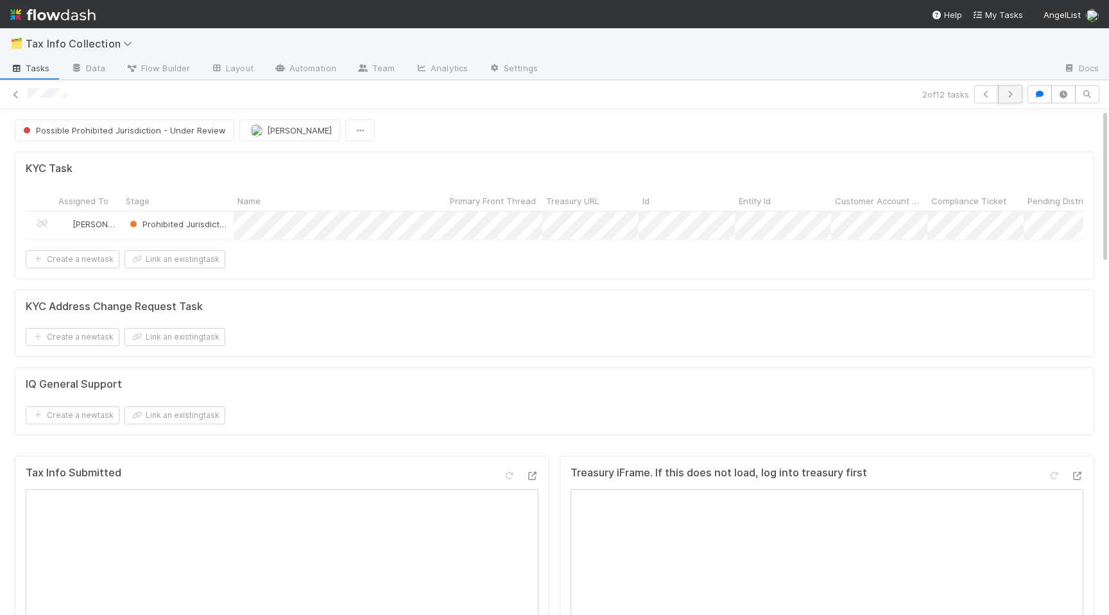
click at [1009, 90] on icon "button" at bounding box center [1009, 94] width 13 height 8
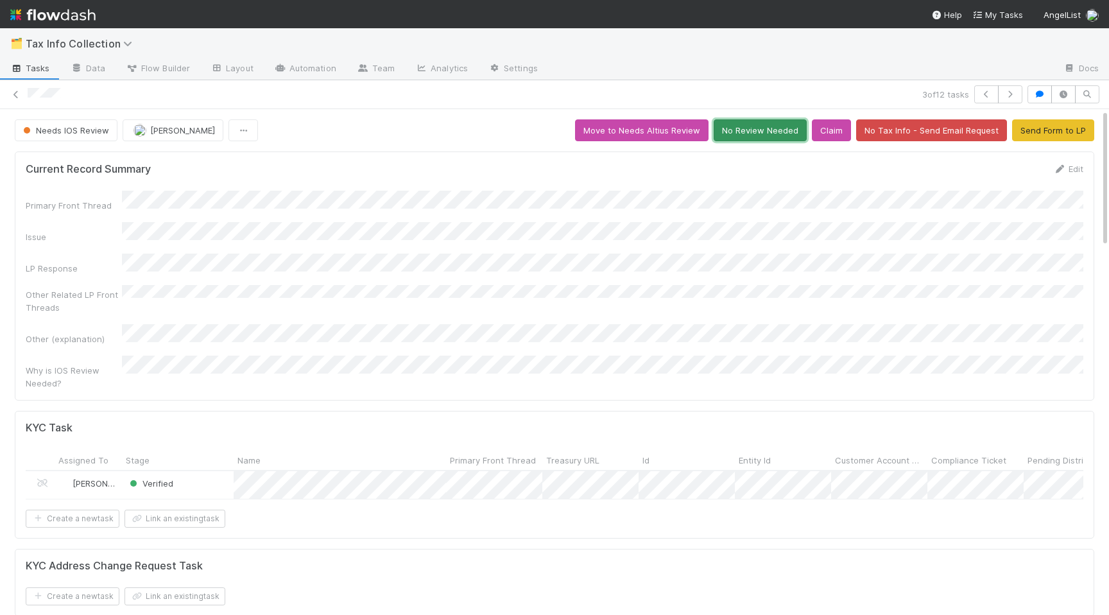
click at [778, 121] on button "No Review Needed" at bounding box center [759, 130] width 93 height 22
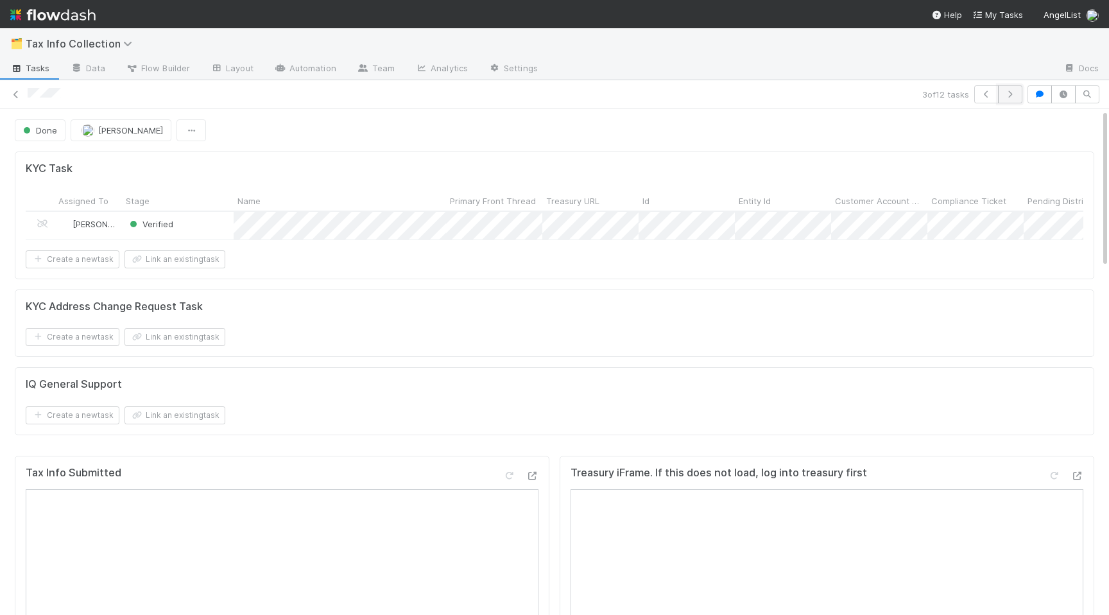
click at [1004, 100] on button "button" at bounding box center [1010, 94] width 24 height 18
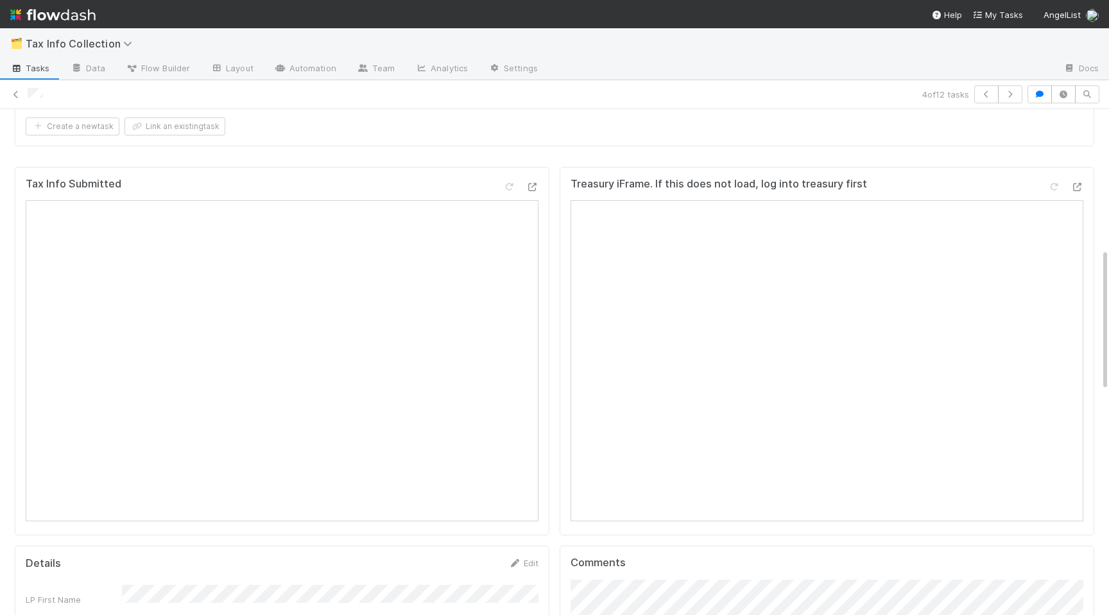
scroll to position [494, 0]
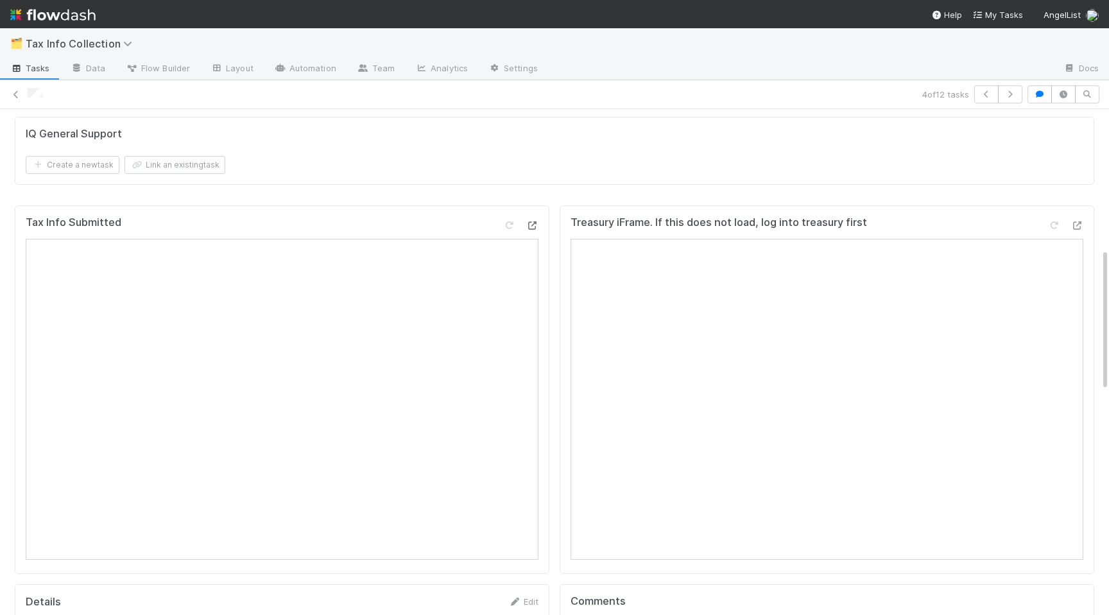
click at [529, 221] on icon at bounding box center [531, 225] width 13 height 8
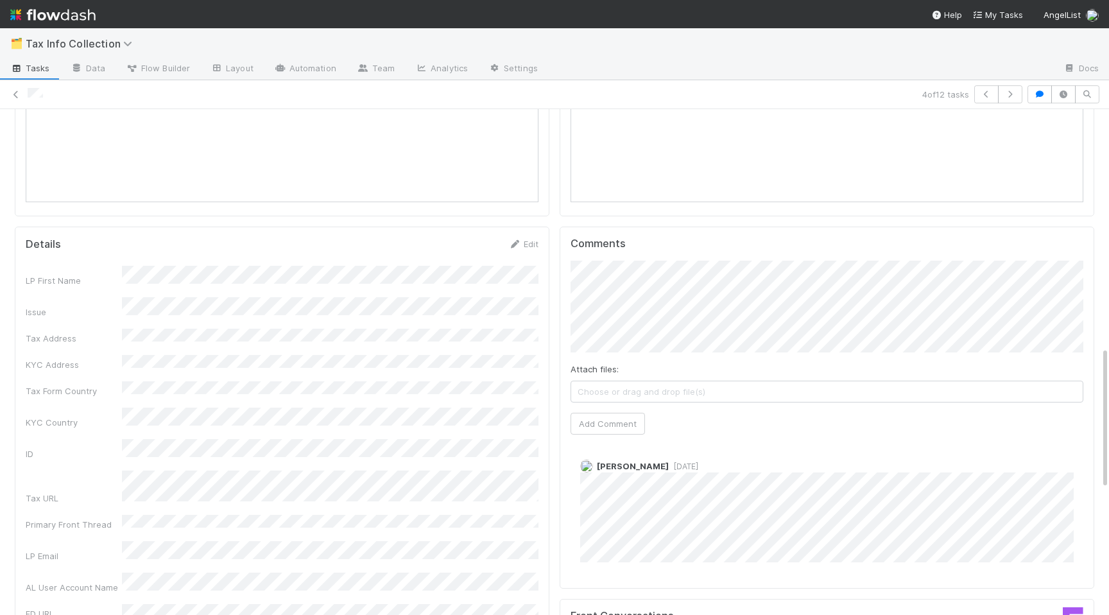
scroll to position [912, 0]
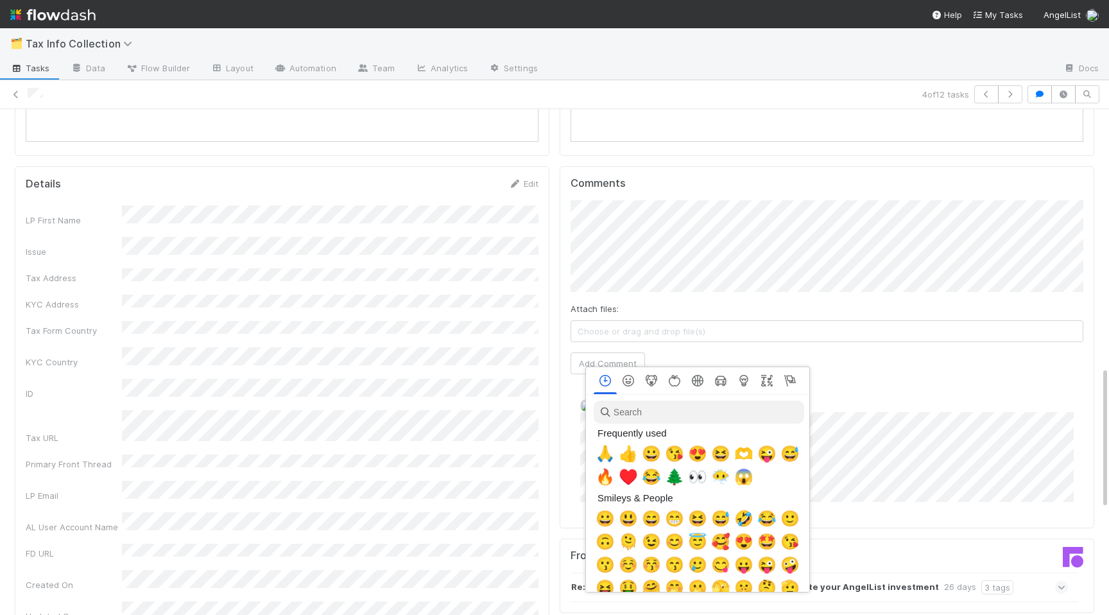
click at [603, 449] on span "🙏" at bounding box center [604, 454] width 19 height 18
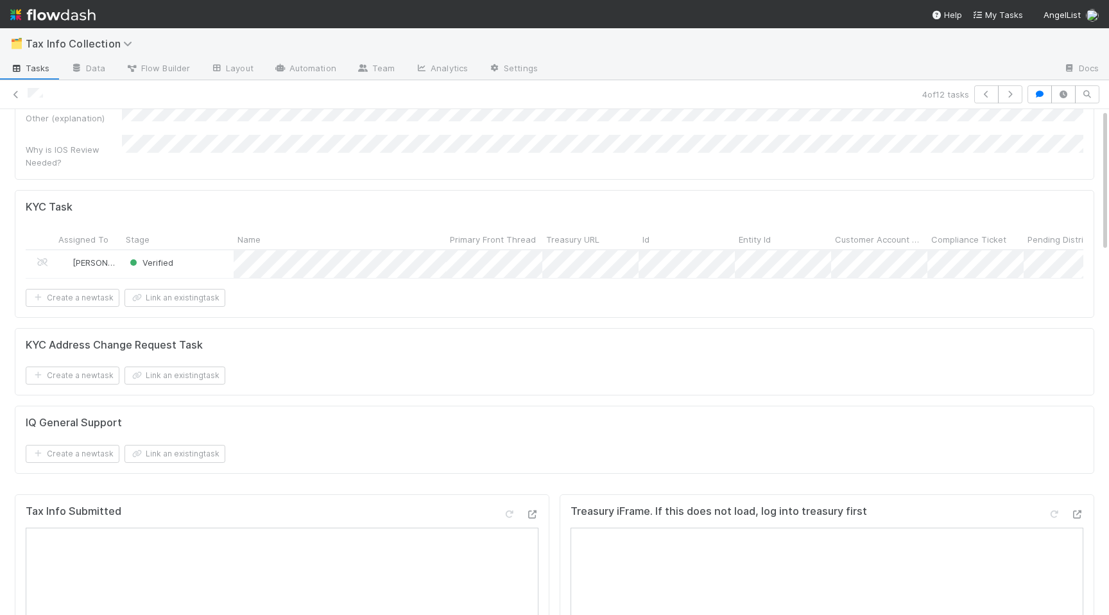
scroll to position [0, 0]
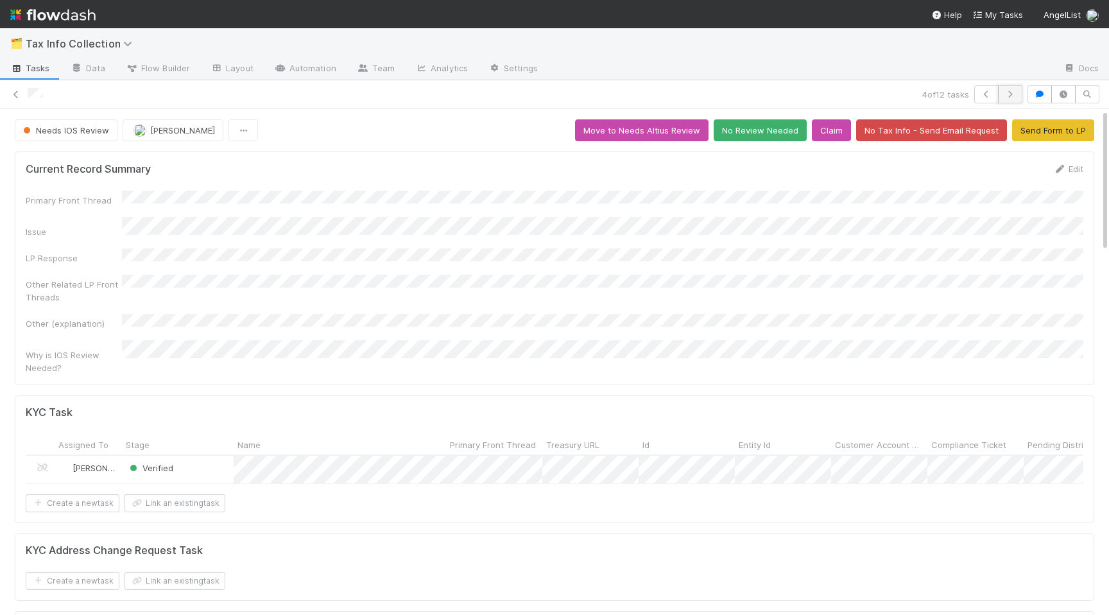
click at [1006, 90] on button "button" at bounding box center [1010, 94] width 24 height 18
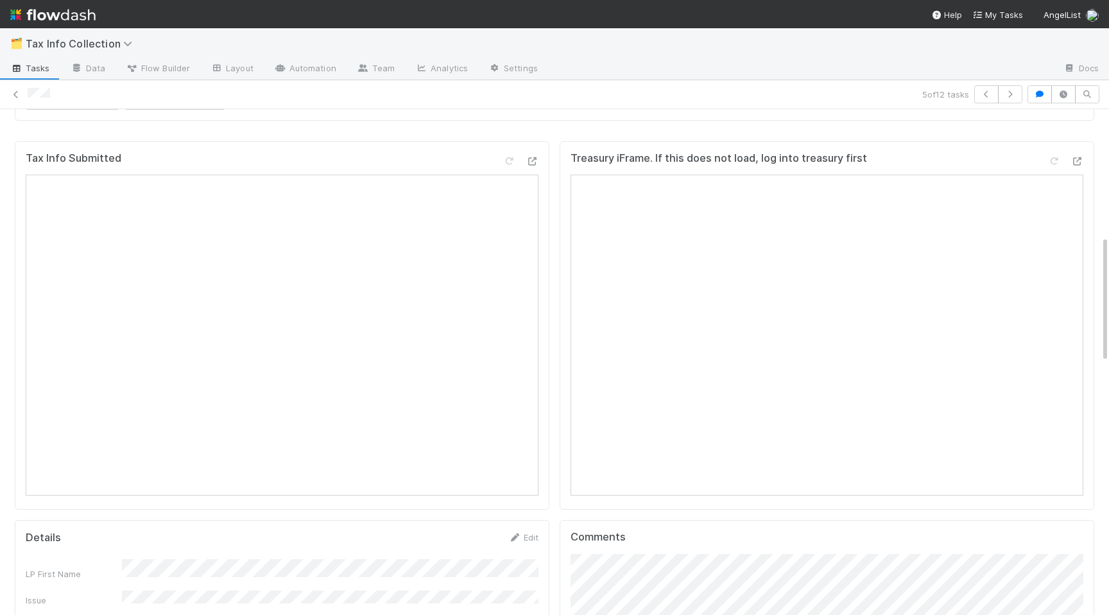
scroll to position [504, 0]
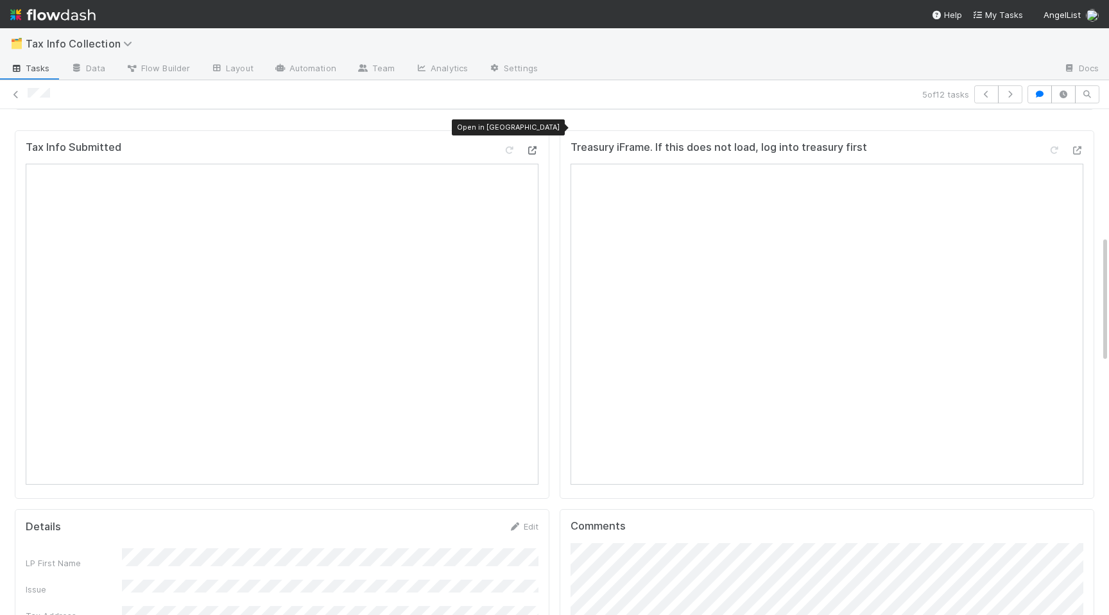
click at [531, 146] on icon at bounding box center [531, 150] width 13 height 8
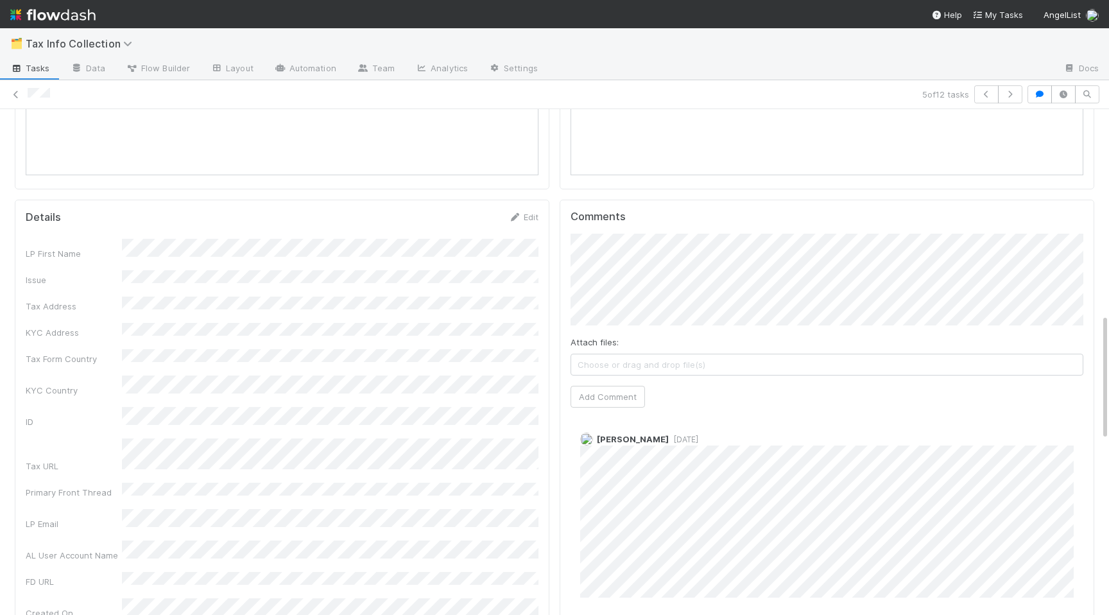
scroll to position [814, 0]
click at [619, 385] on button "Add Comment" at bounding box center [607, 396] width 74 height 22
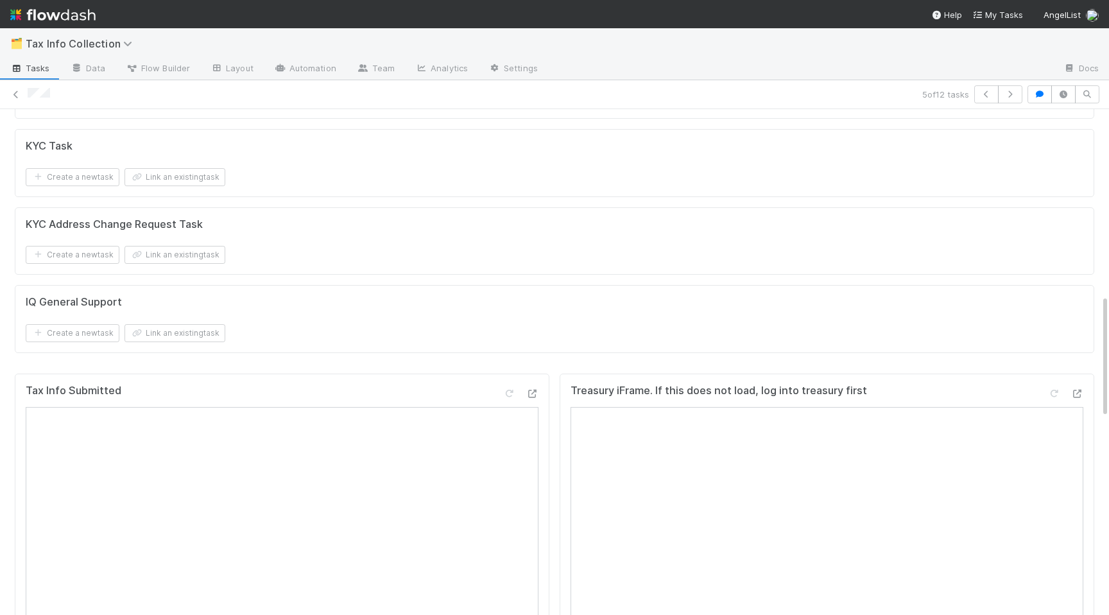
scroll to position [0, 0]
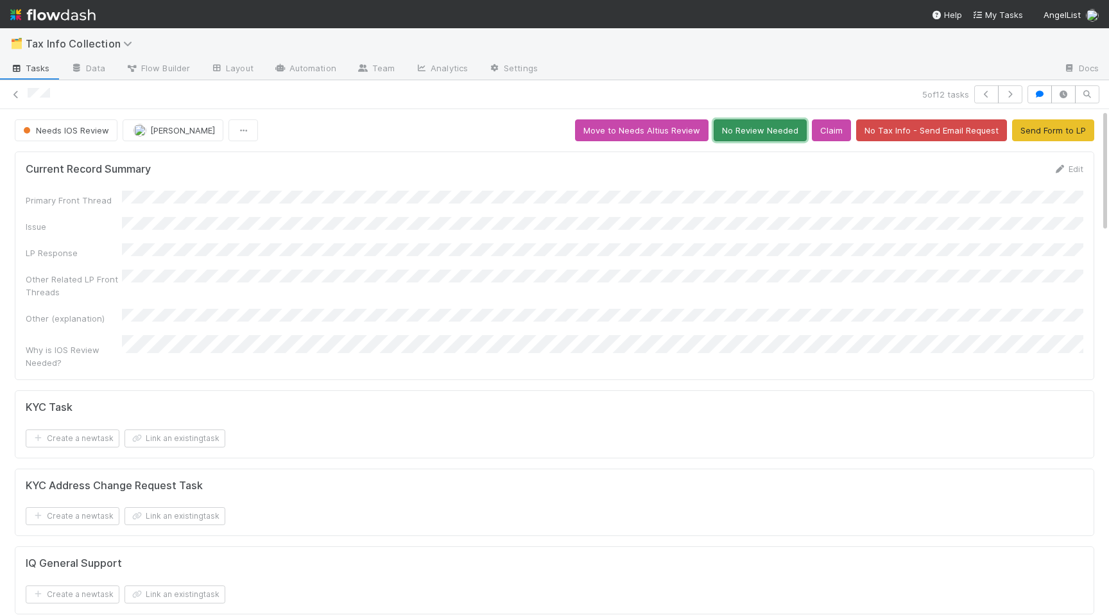
click at [771, 131] on button "No Review Needed" at bounding box center [759, 130] width 93 height 22
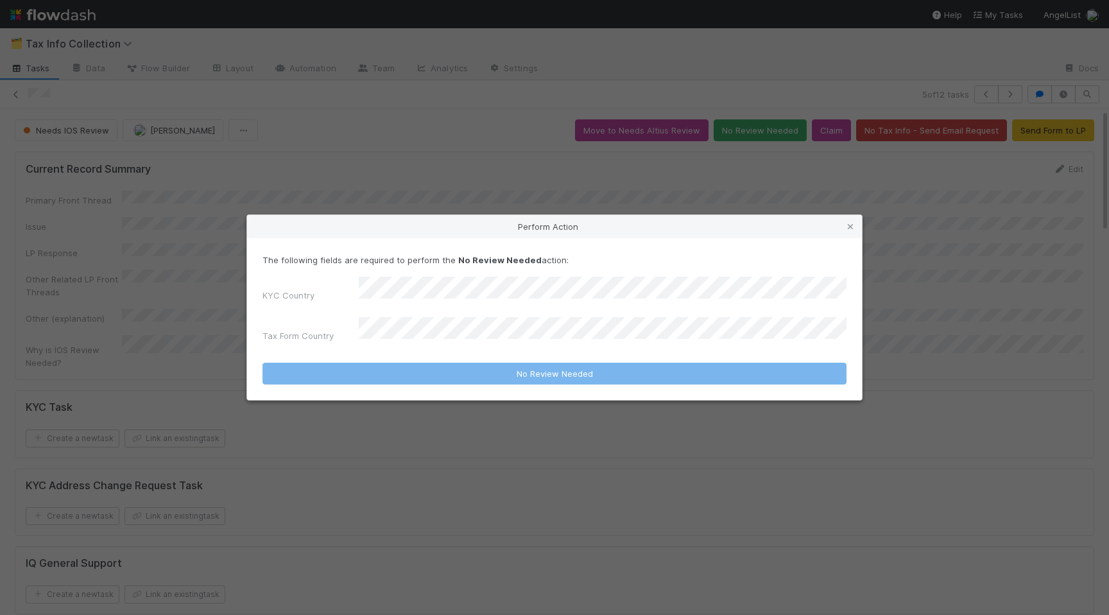
click at [481, 342] on form "The following fields are required to perform the No Review Needed action: KYC C…" at bounding box center [554, 318] width 584 height 131
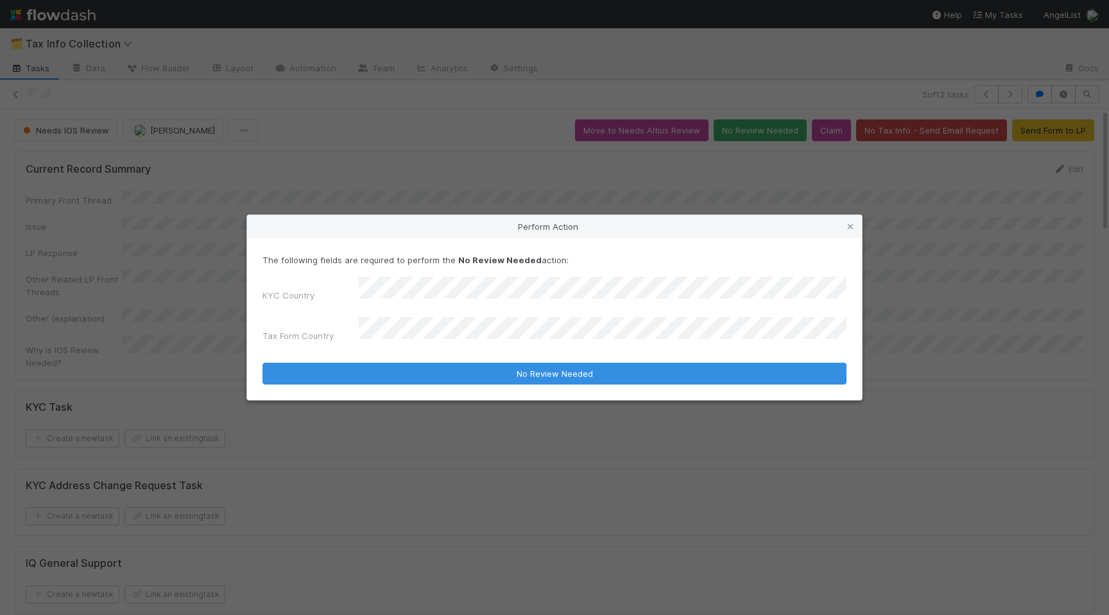
click at [262, 363] on button "No Review Needed" at bounding box center [554, 374] width 584 height 22
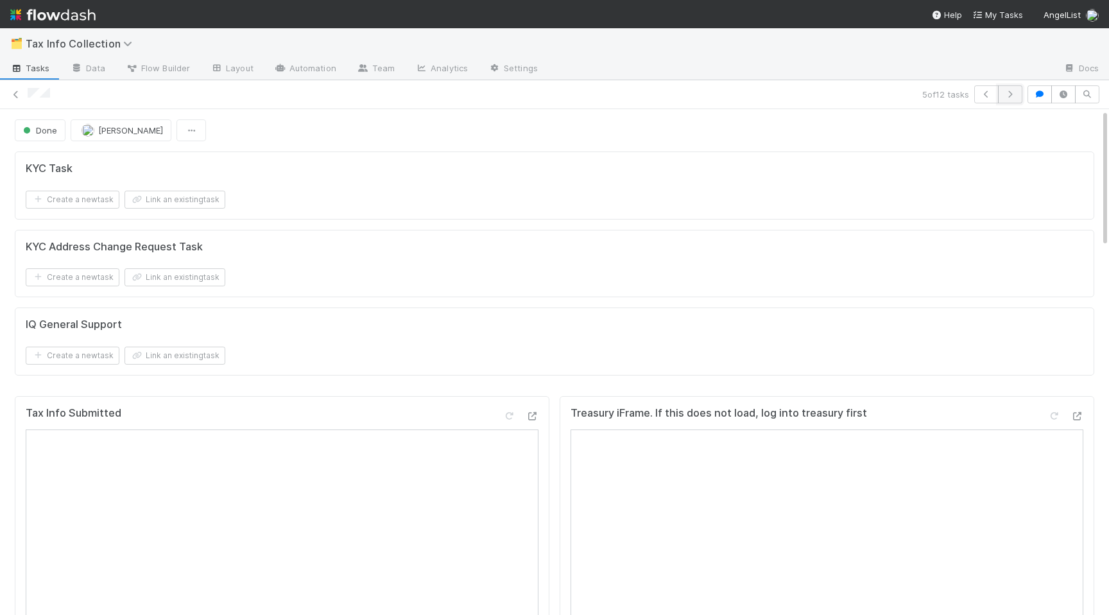
click at [1013, 94] on icon "button" at bounding box center [1009, 94] width 13 height 8
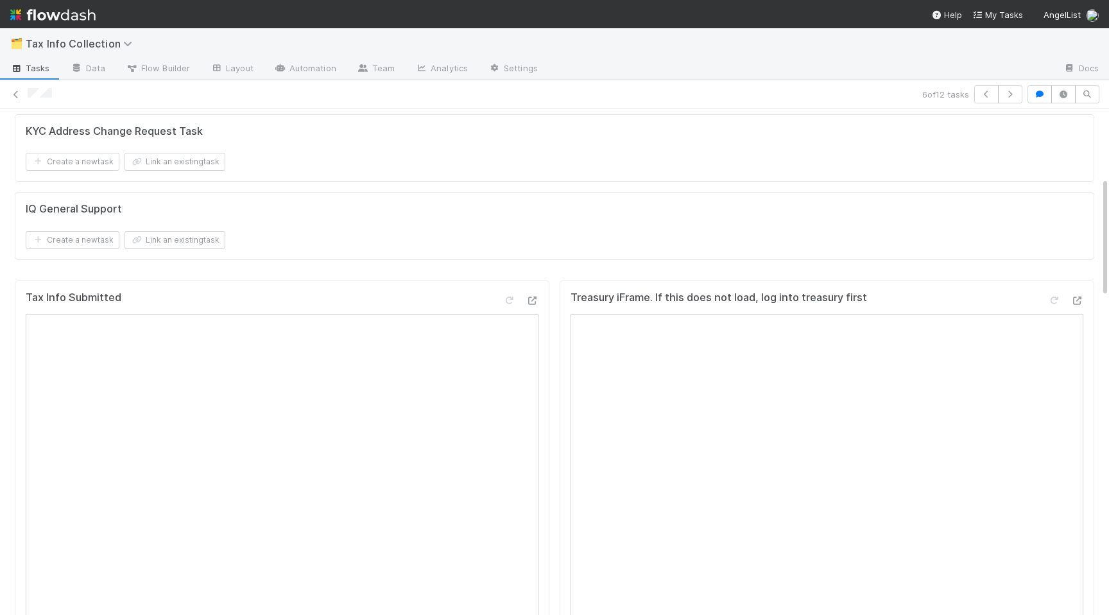
scroll to position [287, 0]
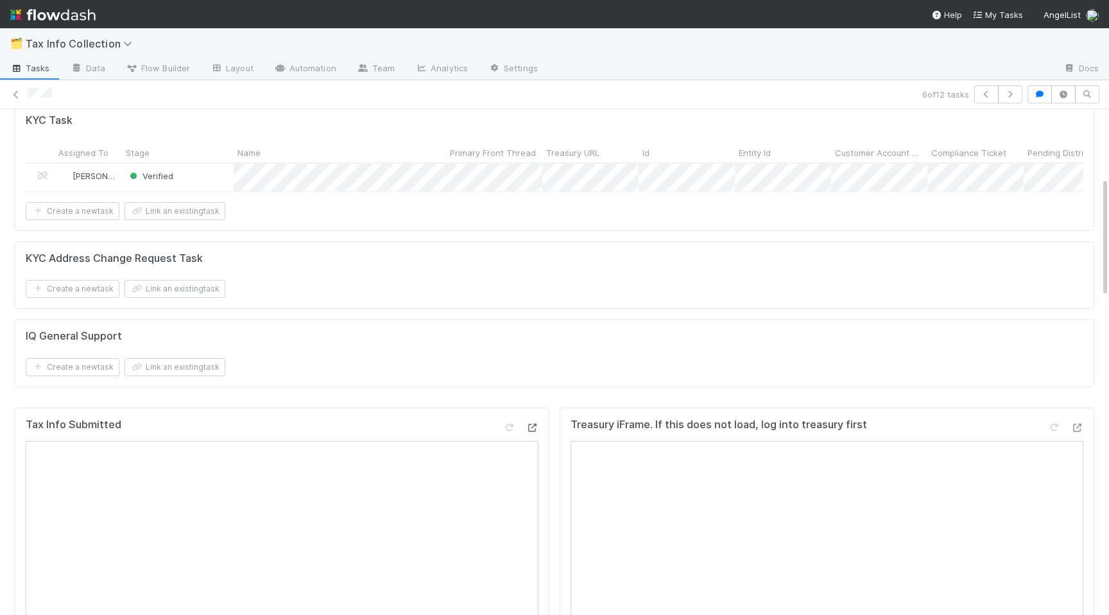
click at [529, 421] on div at bounding box center [520, 430] width 36 height 18
click at [533, 423] on icon at bounding box center [531, 427] width 13 height 8
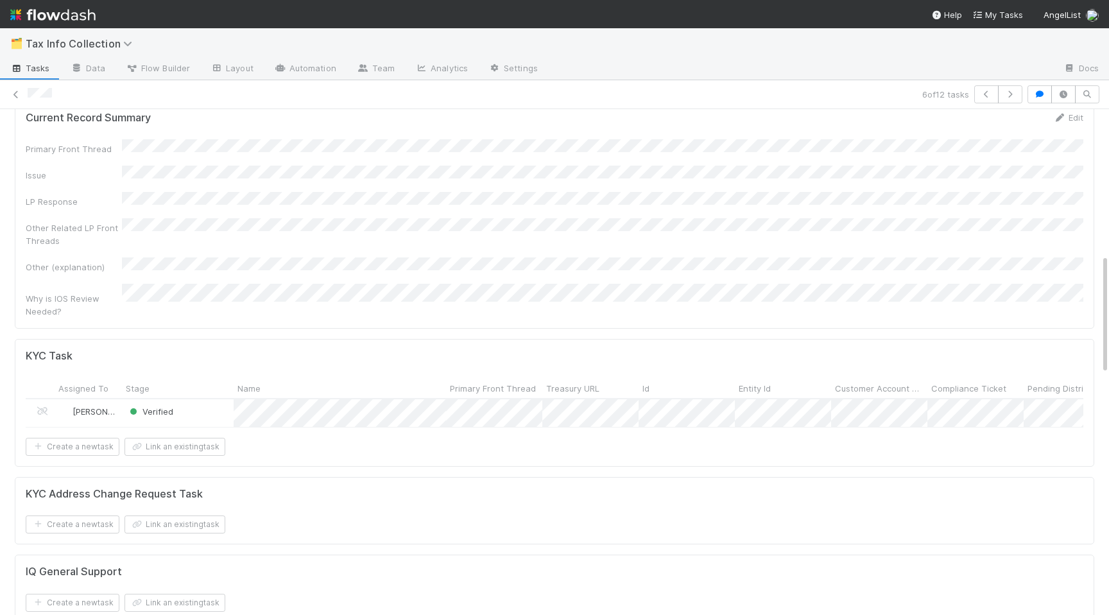
scroll to position [0, 0]
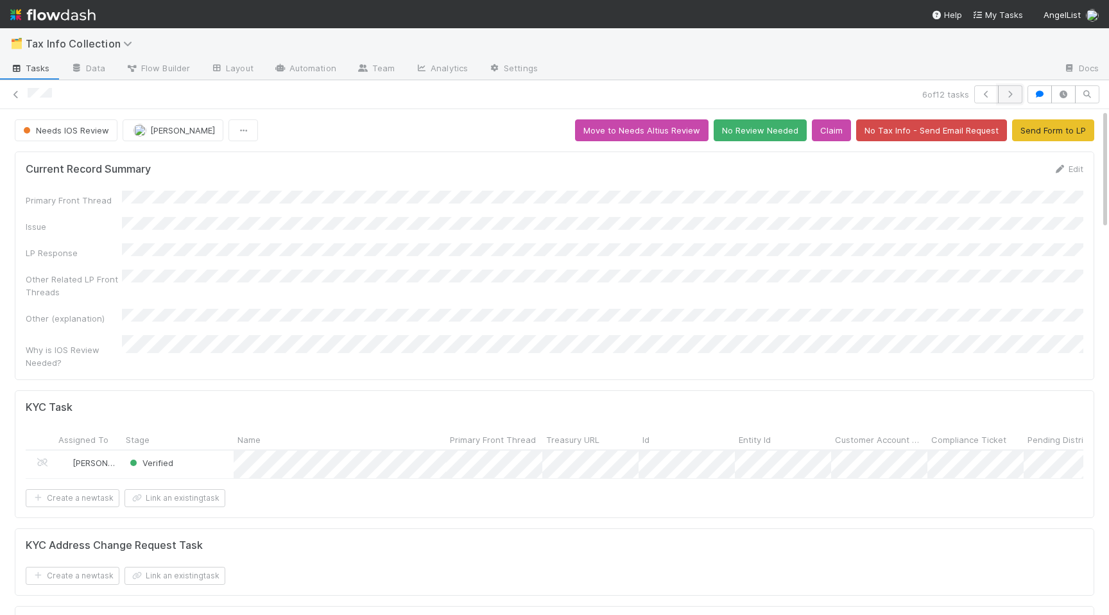
click at [1011, 102] on button "button" at bounding box center [1010, 94] width 24 height 18
click at [17, 91] on icon at bounding box center [16, 94] width 13 height 8
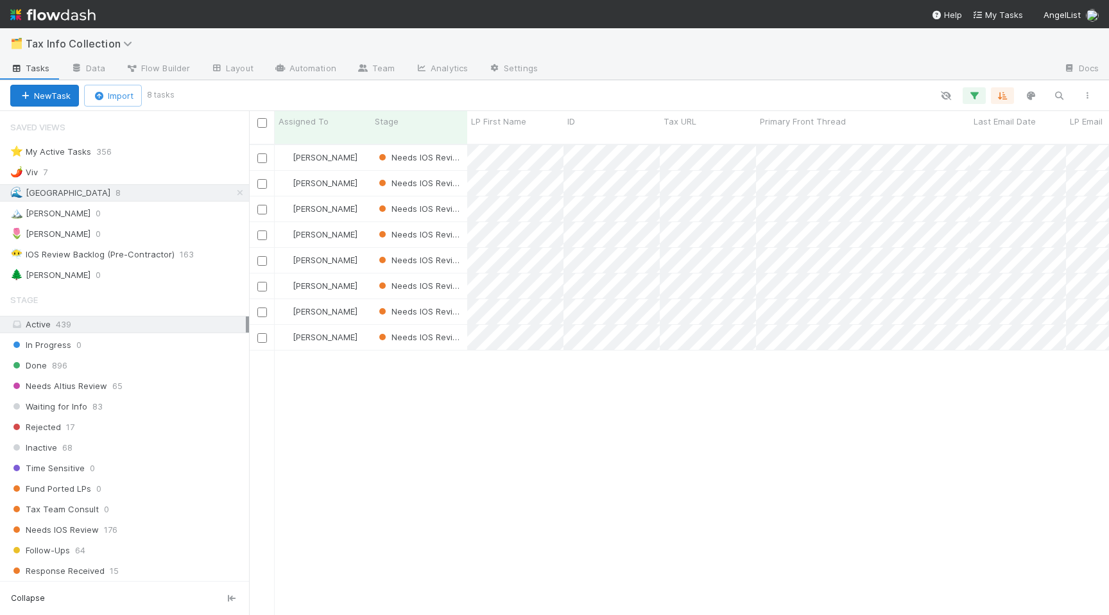
scroll to position [481, 860]
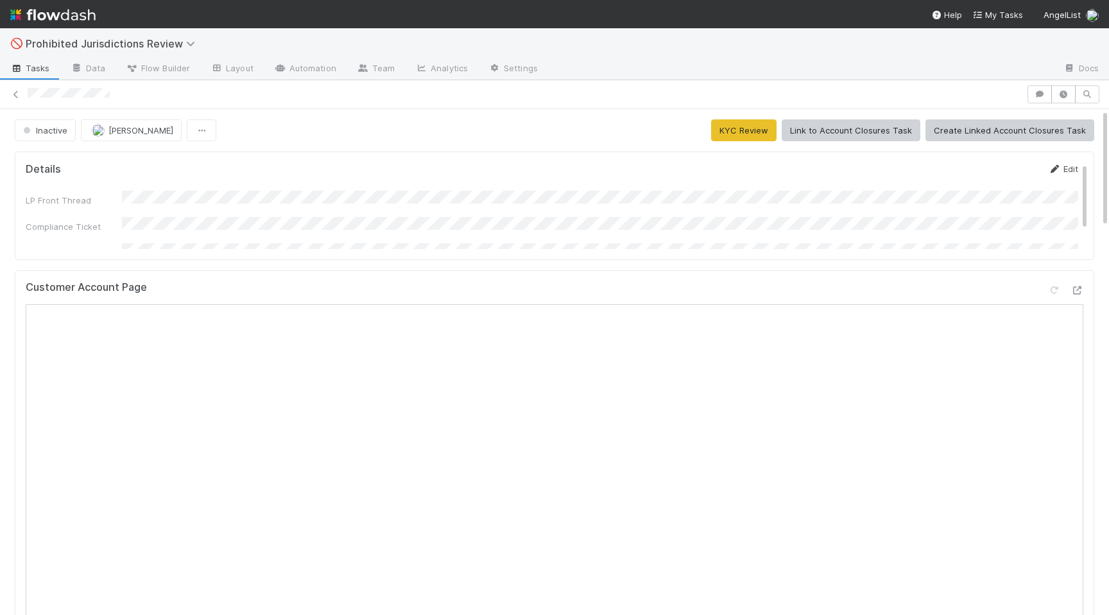
click at [1064, 169] on link "Edit" at bounding box center [1063, 169] width 30 height 10
click at [1007, 178] on button "Save" at bounding box center [1009, 173] width 37 height 22
click at [42, 136] on button "Inactive" at bounding box center [45, 130] width 61 height 22
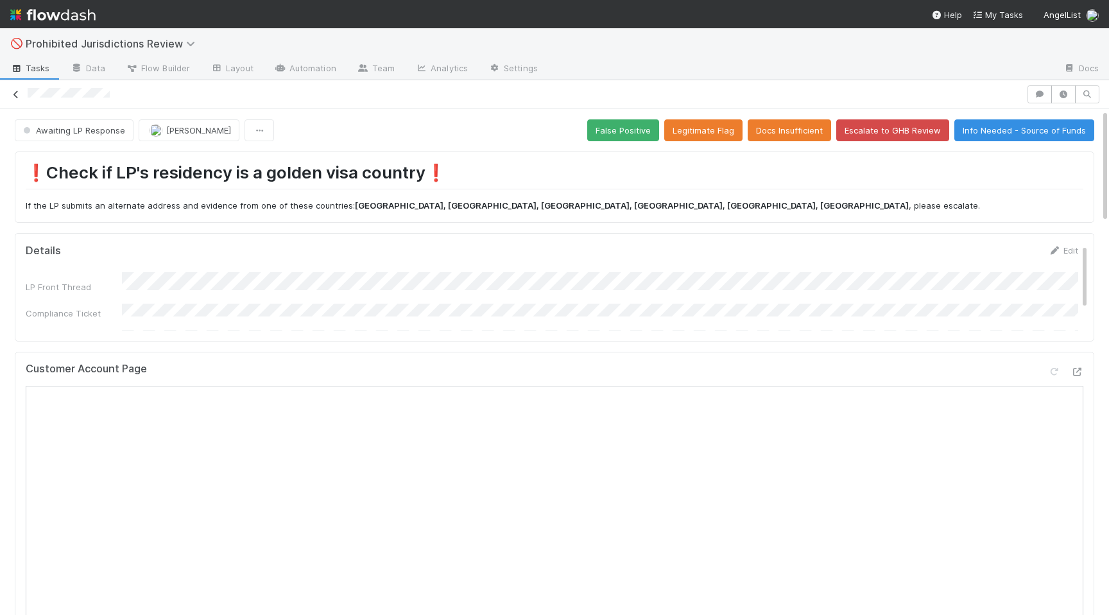
click at [15, 90] on icon at bounding box center [16, 94] width 13 height 8
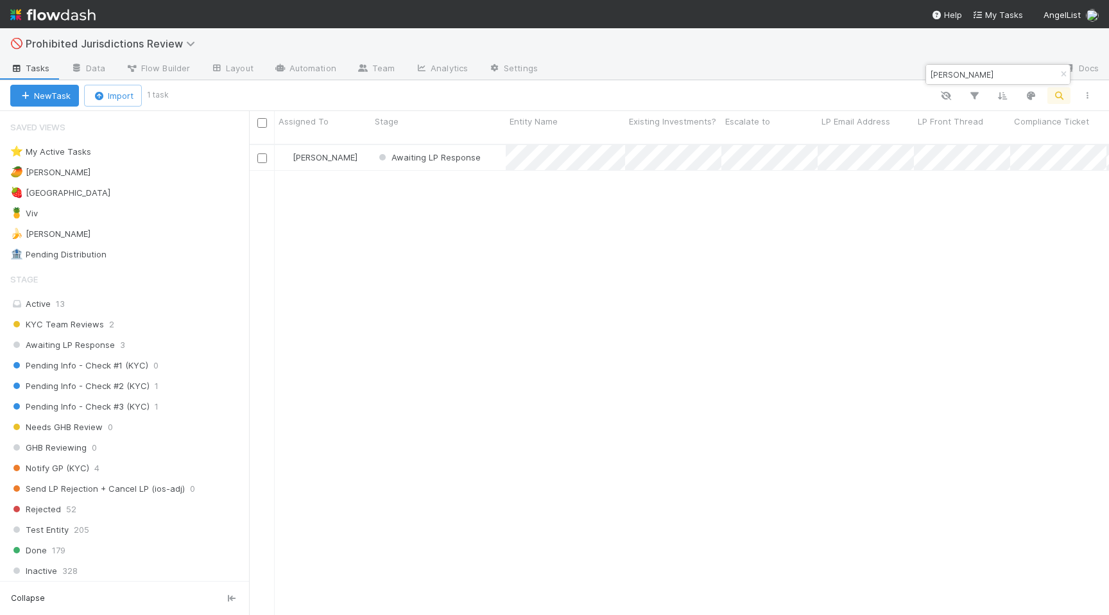
scroll to position [481, 860]
click at [1057, 75] on icon "button" at bounding box center [1063, 75] width 13 height 8
click at [87, 202] on div "⭐ My Active Tasks 5 🥭 Haley 2 🍓 Madison 2 🍍 Viv 4 🍌 Alice 0 🏦 Pending Distribut…" at bounding box center [124, 203] width 249 height 120
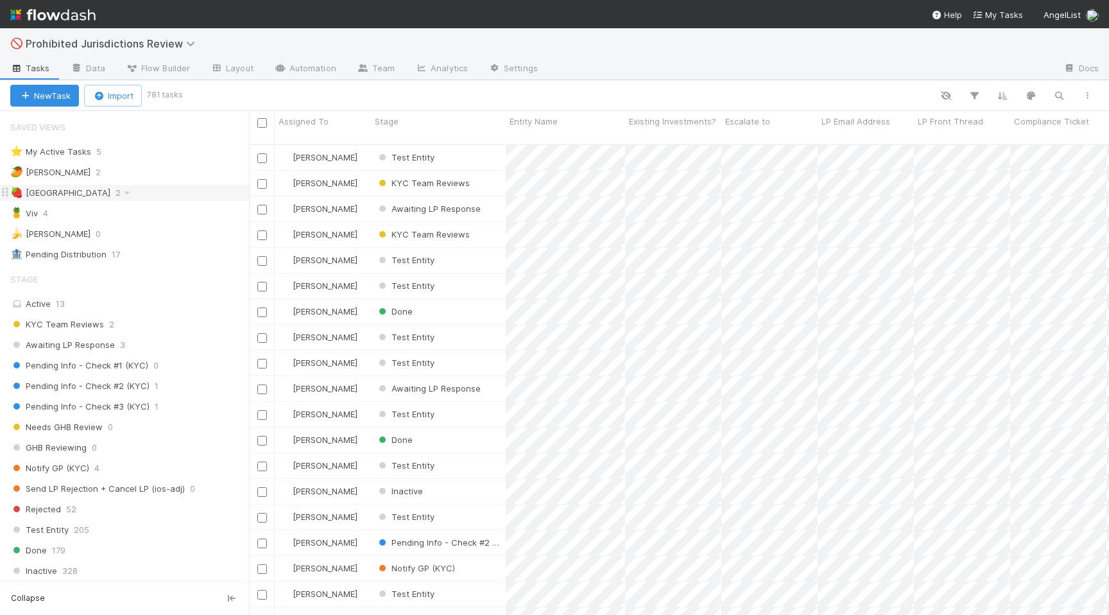
click at [108, 190] on div "🍓 Madison 2" at bounding box center [129, 193] width 239 height 16
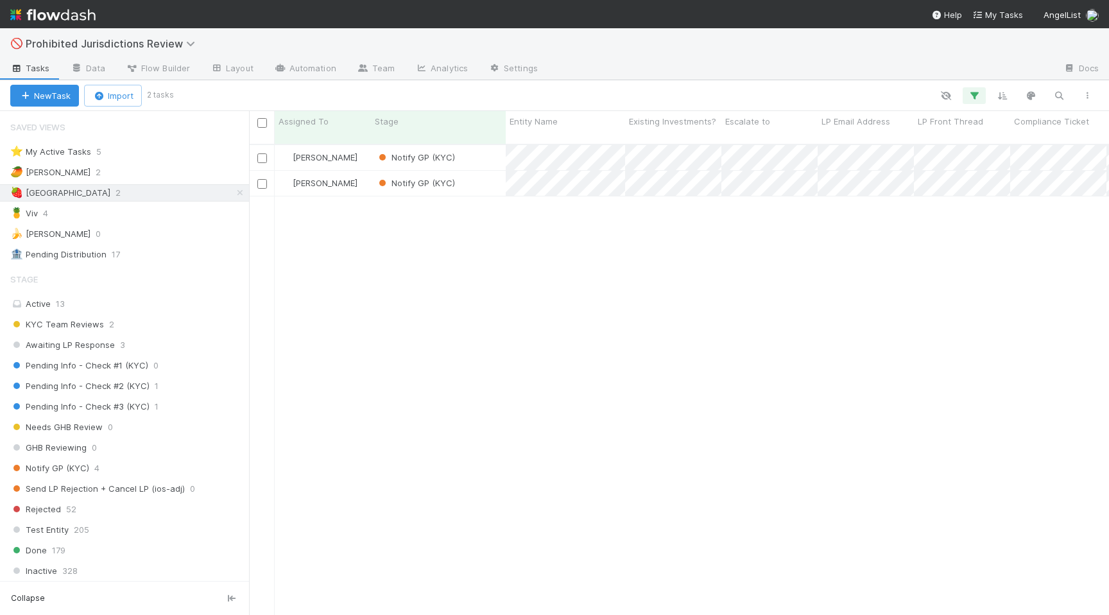
scroll to position [481, 860]
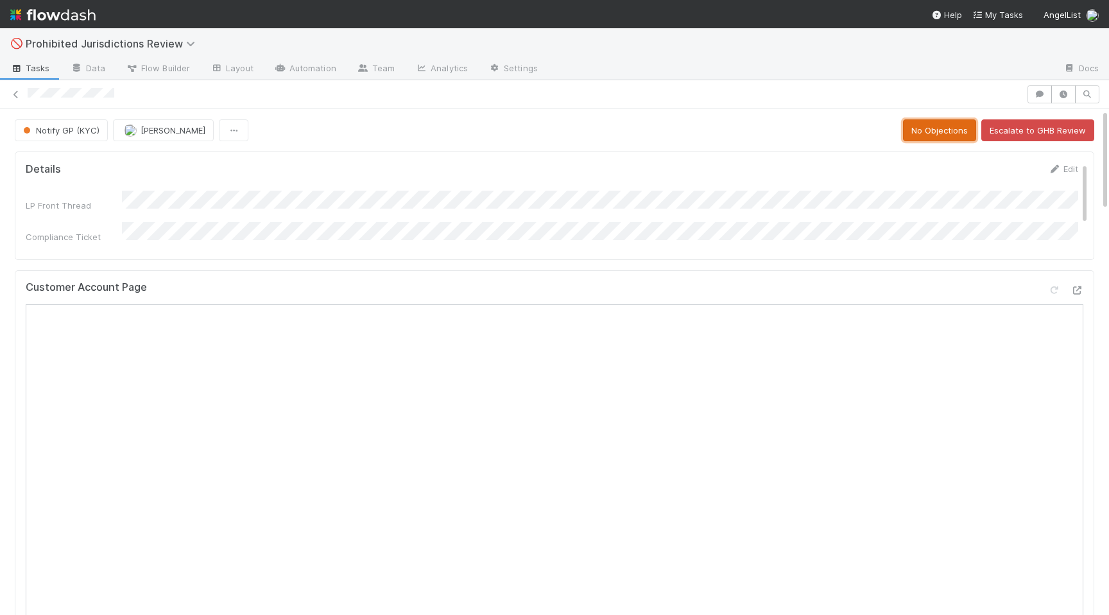
click at [938, 130] on button "No Objections" at bounding box center [939, 130] width 73 height 22
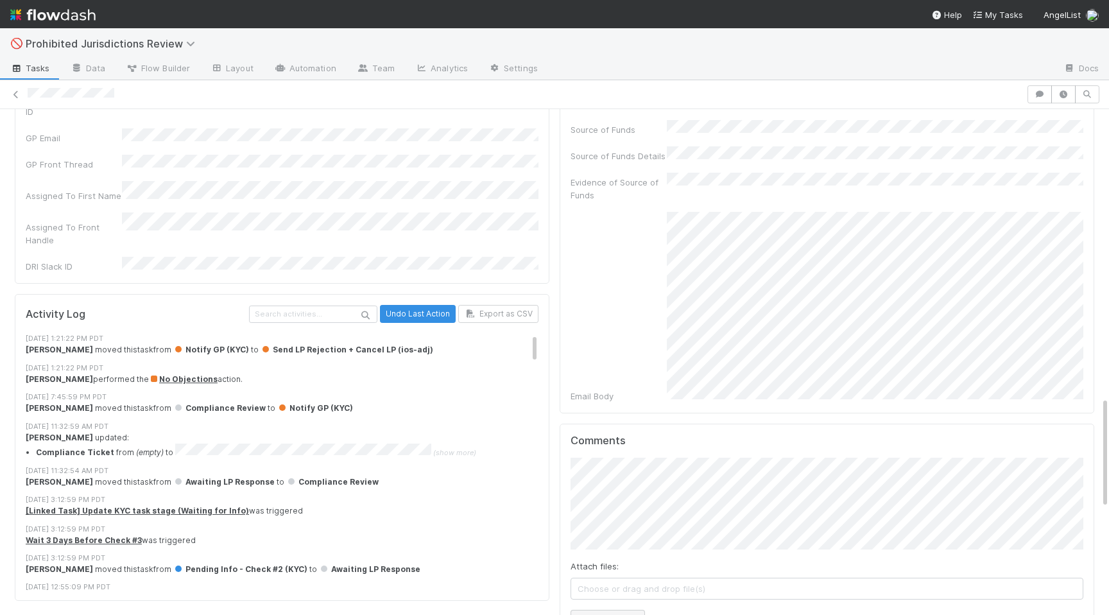
scroll to position [1301, 0]
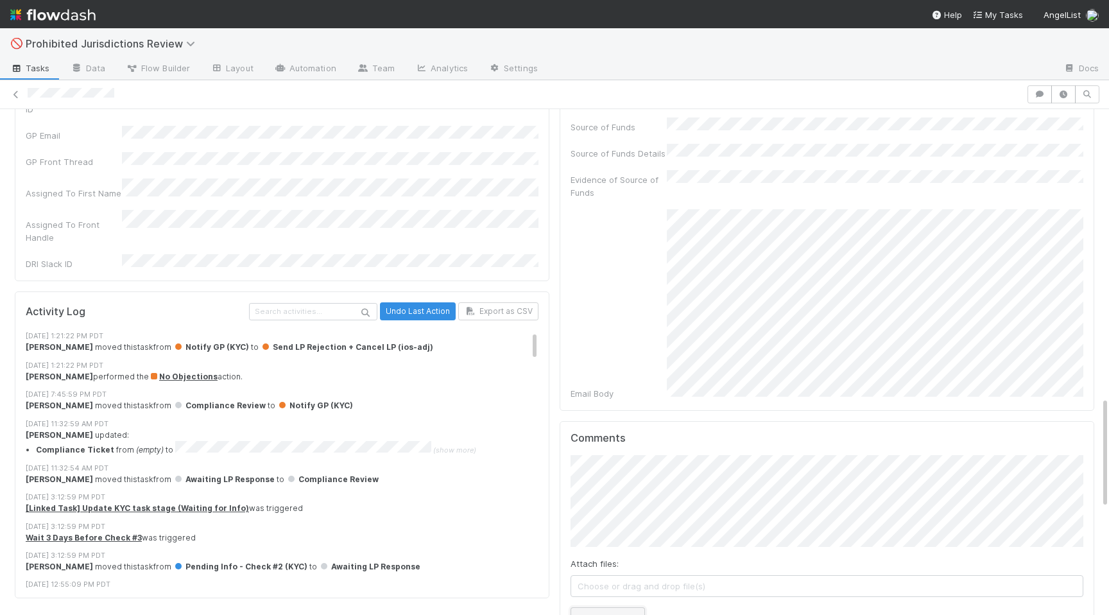
click at [604, 607] on button "Add Comment" at bounding box center [607, 618] width 74 height 22
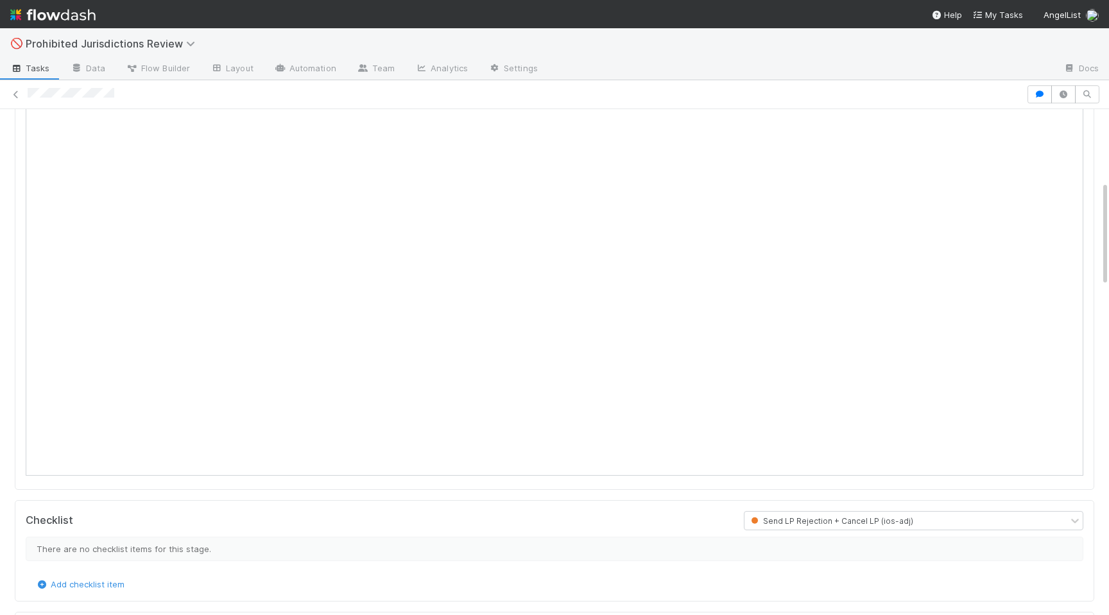
scroll to position [0, 0]
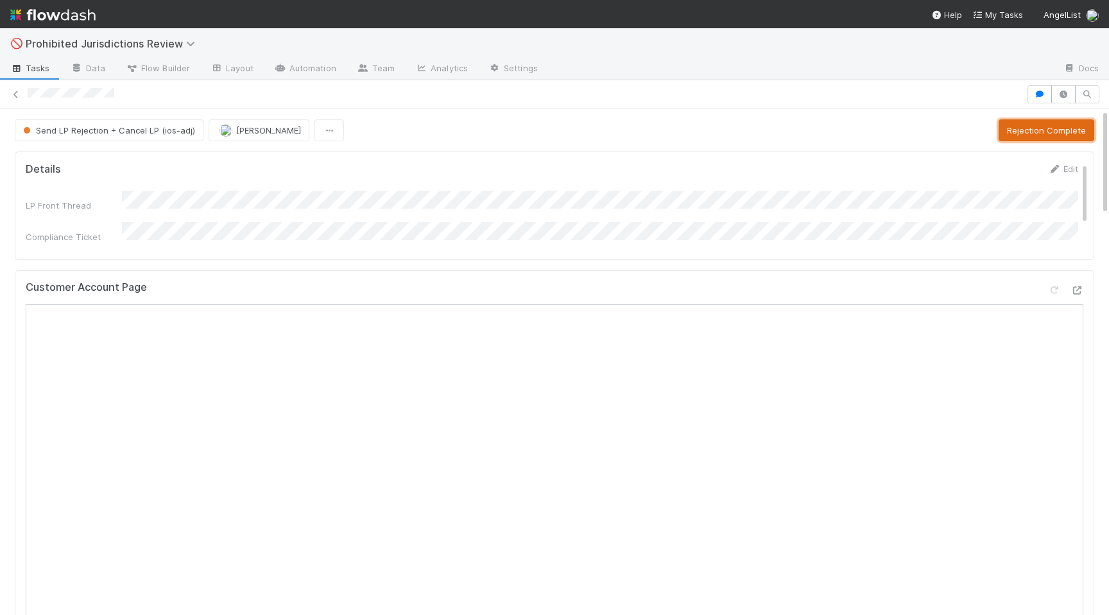
click at [1041, 141] on button "Rejection Complete" at bounding box center [1046, 130] width 96 height 22
click at [14, 94] on icon at bounding box center [16, 94] width 13 height 8
